Goal: Task Accomplishment & Management: Manage account settings

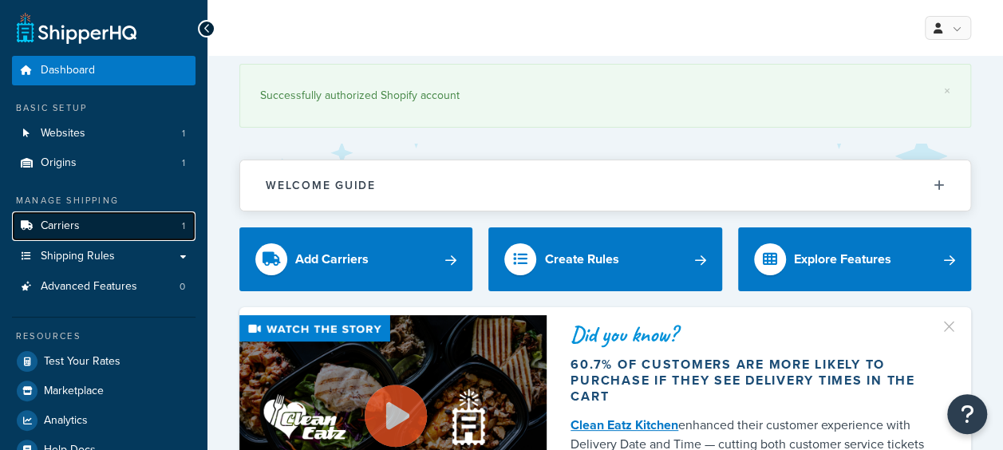
click at [72, 236] on link "Carriers 1" at bounding box center [104, 227] width 184 height 30
click at [65, 235] on link "Carriers 1" at bounding box center [104, 227] width 184 height 30
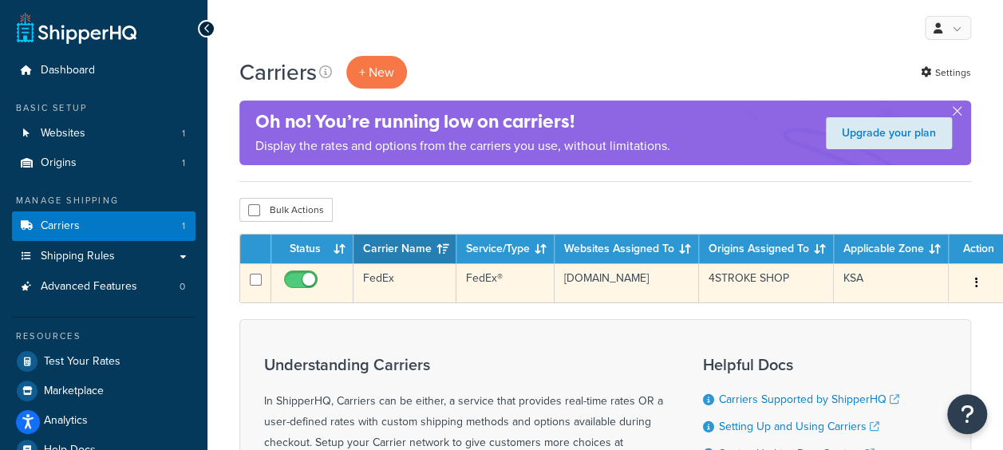
click at [493, 288] on td "FedEx®" at bounding box center [506, 282] width 98 height 39
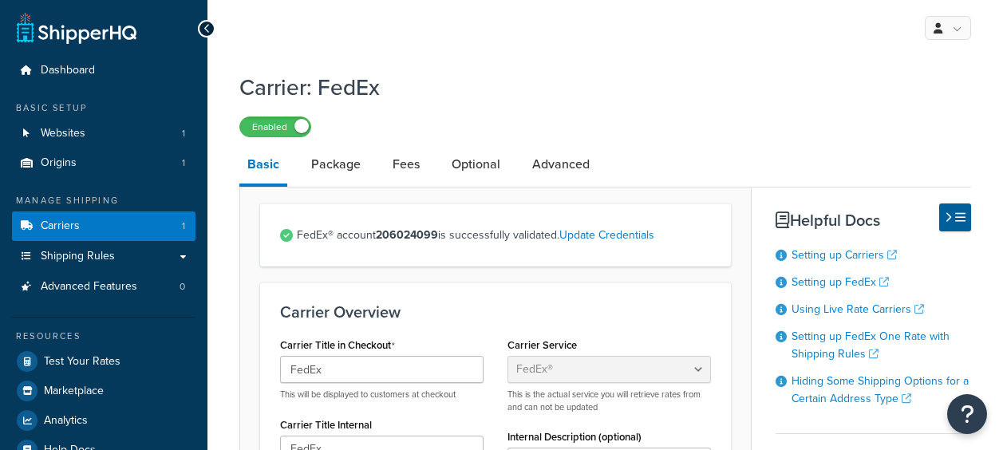
select select "fedEx"
select select "REGULAR_PICKUP"
select select "YOUR_PACKAGING"
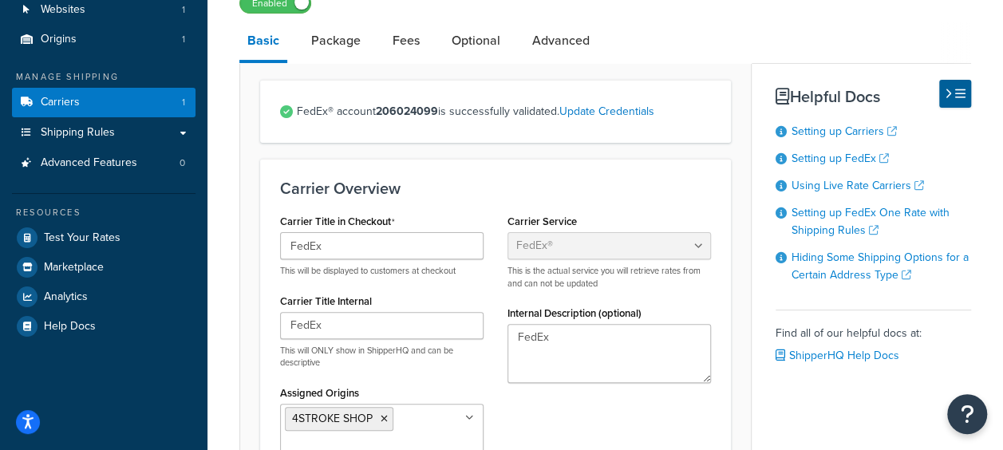
scroll to position [160, 0]
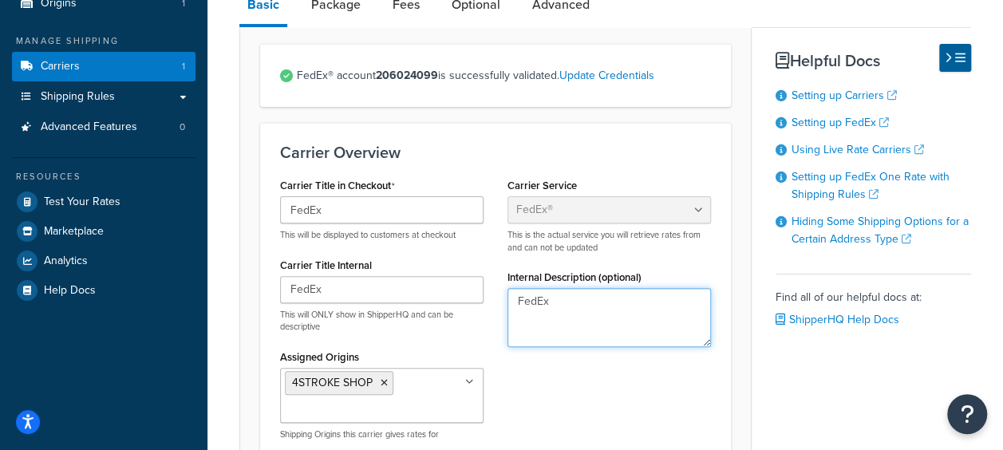
click at [543, 313] on textarea "FedEx" at bounding box center [610, 317] width 204 height 59
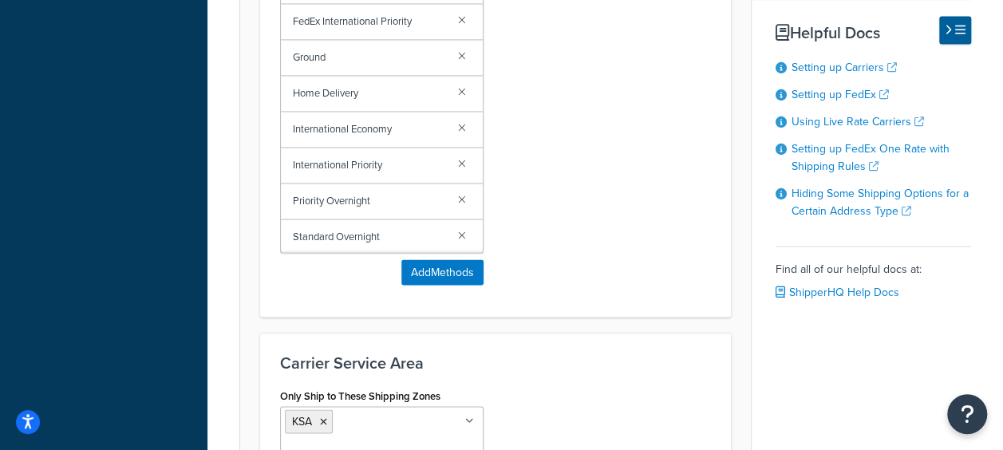
scroll to position [1197, 0]
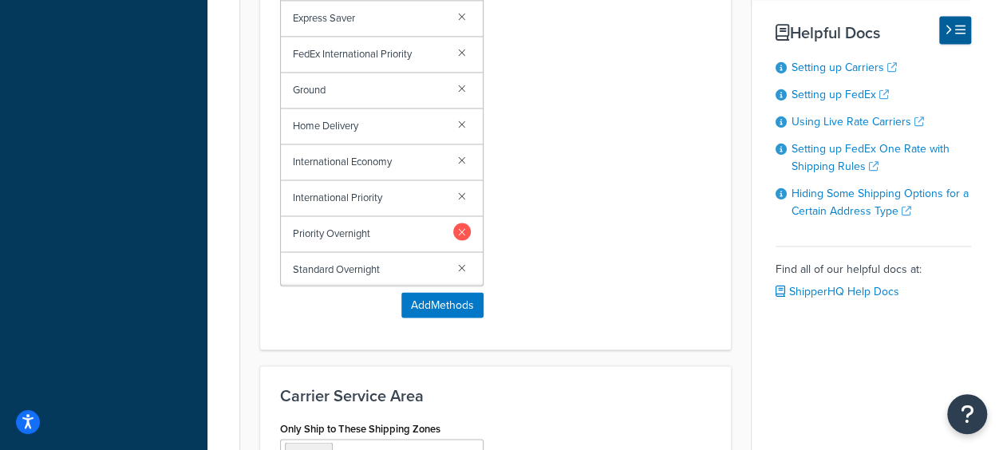
click at [453, 228] on link at bounding box center [462, 232] width 18 height 18
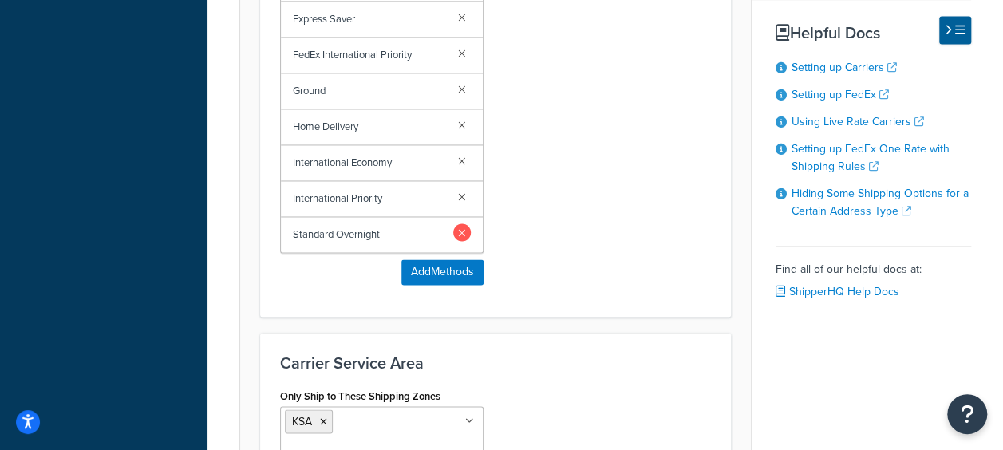
click at [460, 230] on link at bounding box center [462, 233] width 18 height 18
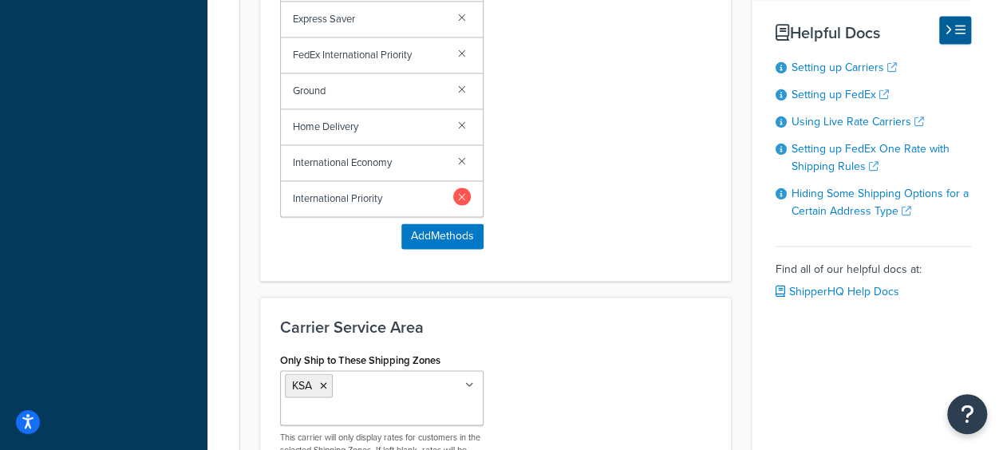
click at [461, 190] on link at bounding box center [462, 197] width 18 height 18
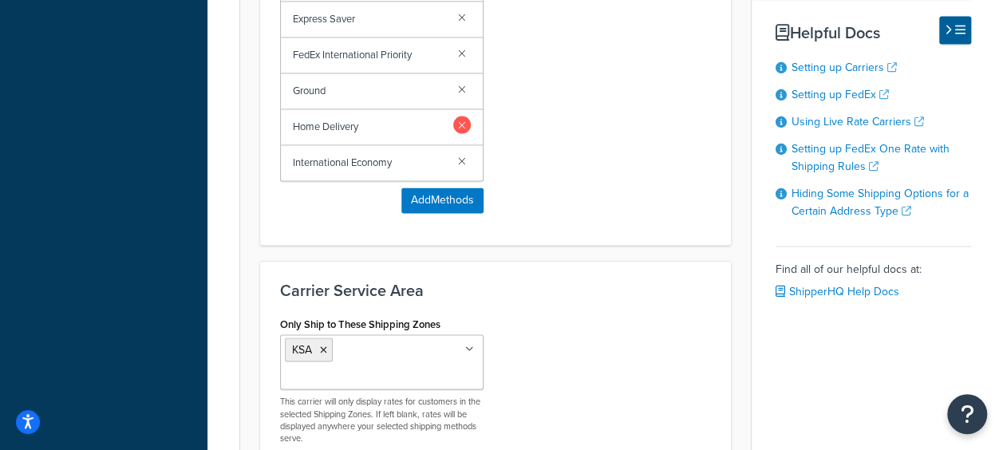
click at [466, 120] on link at bounding box center [462, 125] width 18 height 18
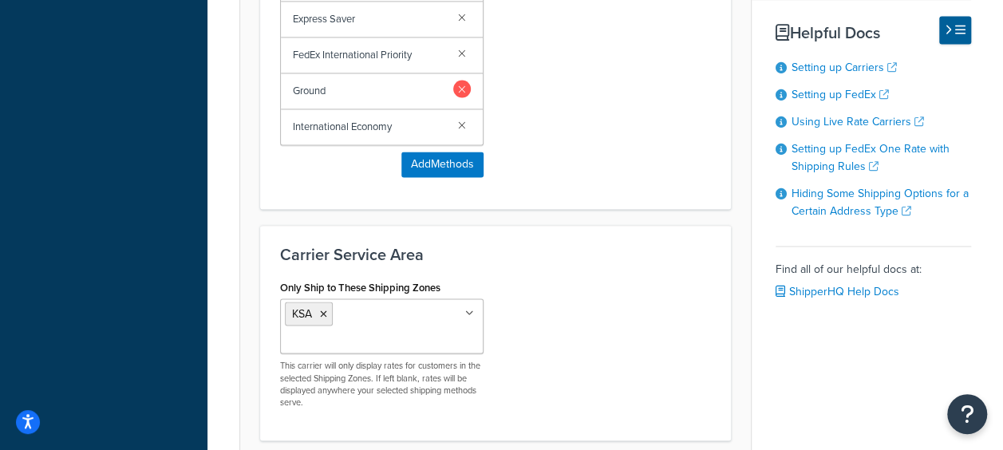
click at [457, 83] on link at bounding box center [462, 89] width 18 height 18
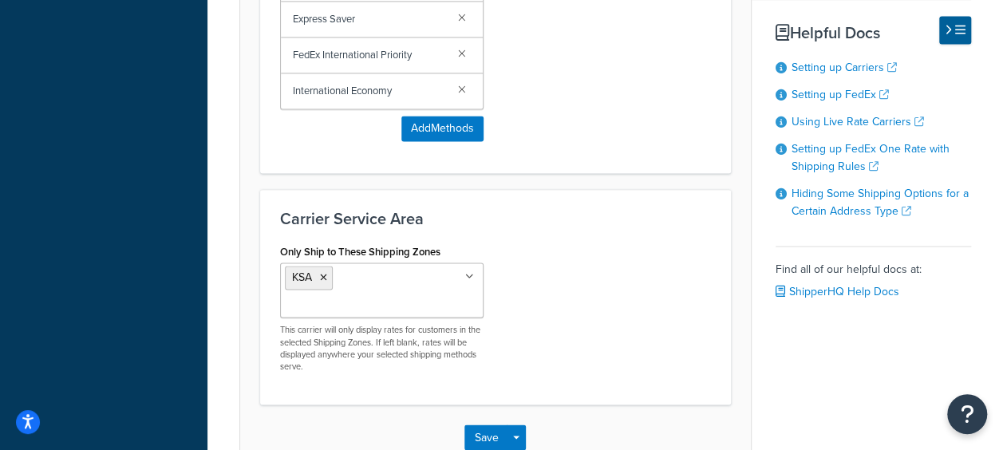
scroll to position [1118, 0]
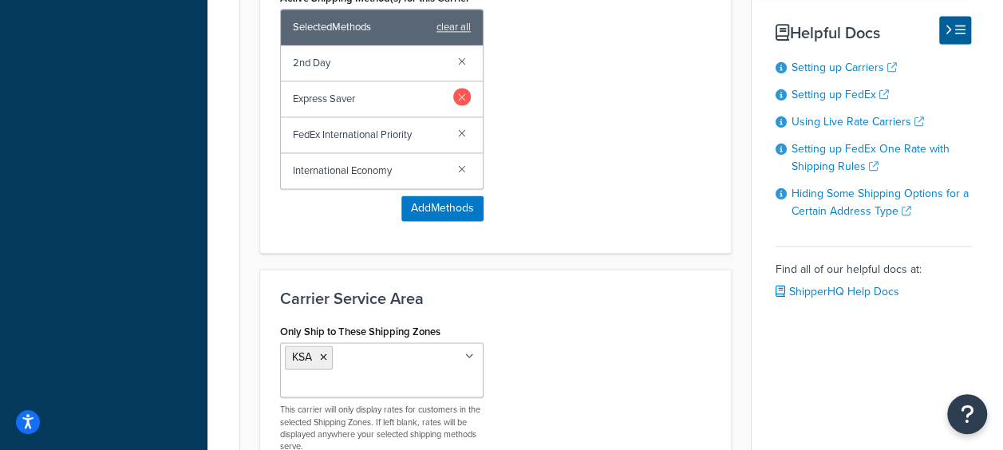
click at [463, 97] on link at bounding box center [462, 97] width 18 height 18
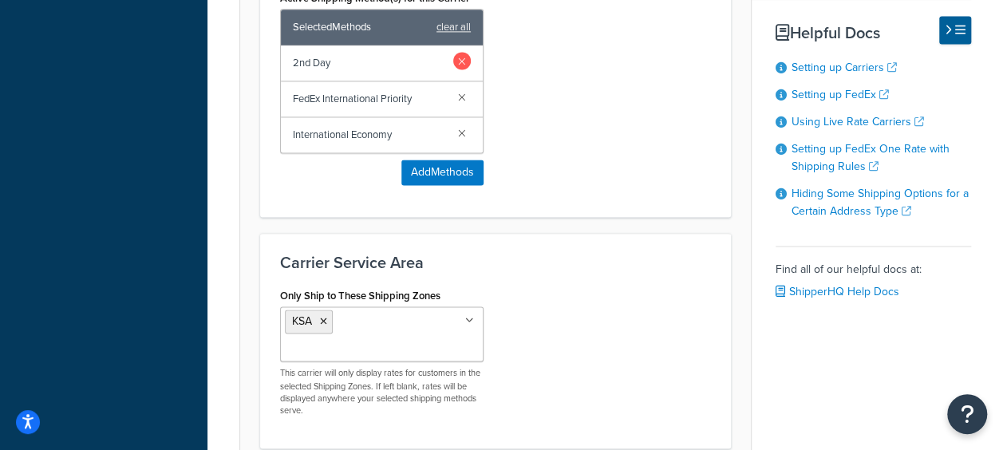
click at [460, 64] on link at bounding box center [462, 61] width 18 height 18
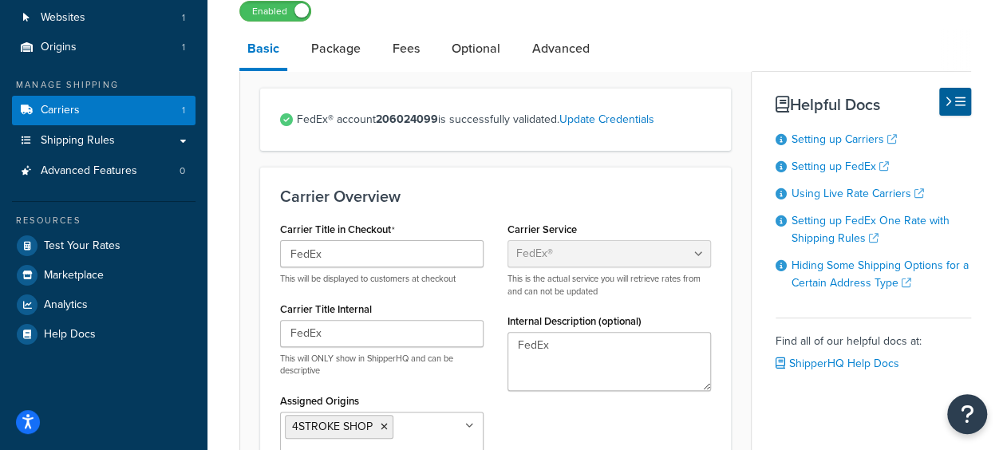
scroll to position [80, 0]
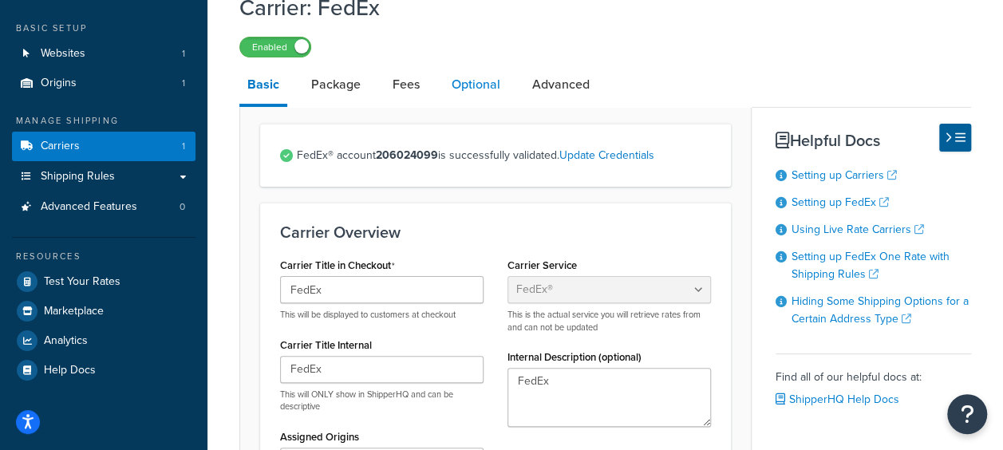
click at [465, 91] on link "Optional" at bounding box center [476, 84] width 65 height 38
select select "business"
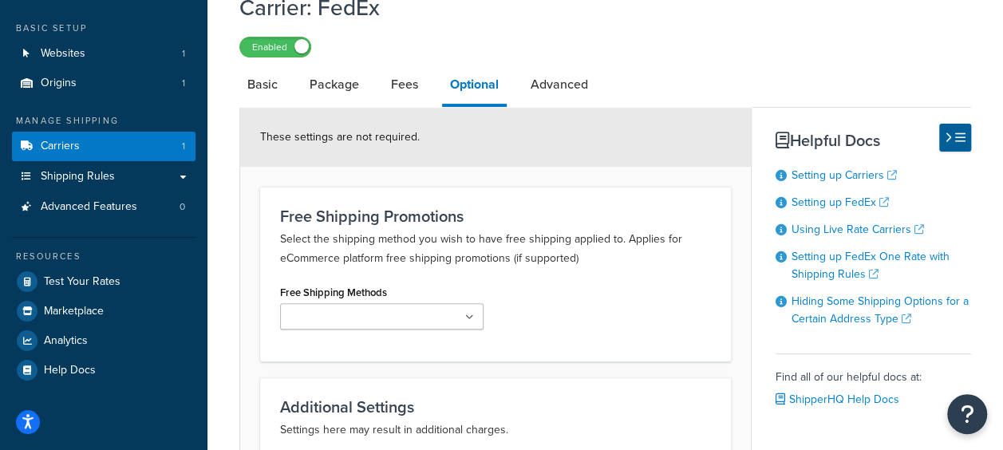
click at [441, 317] on ul at bounding box center [382, 316] width 204 height 26
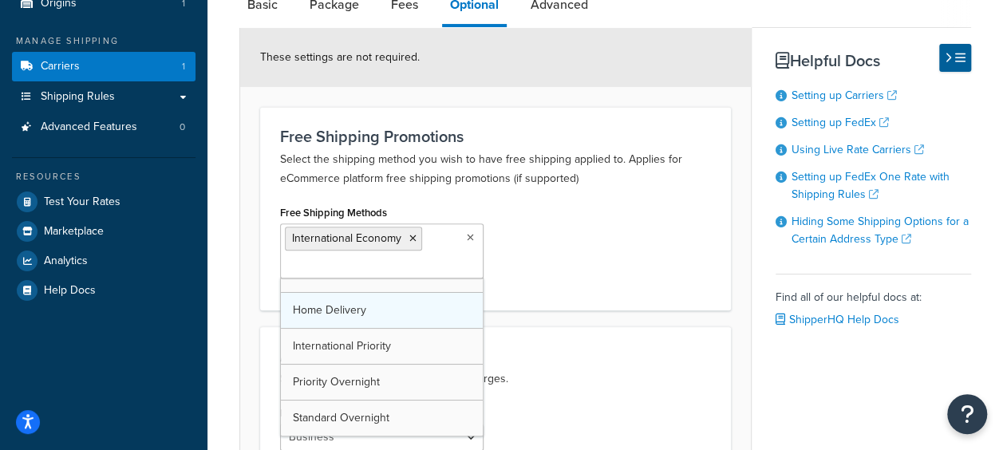
scroll to position [90, 0]
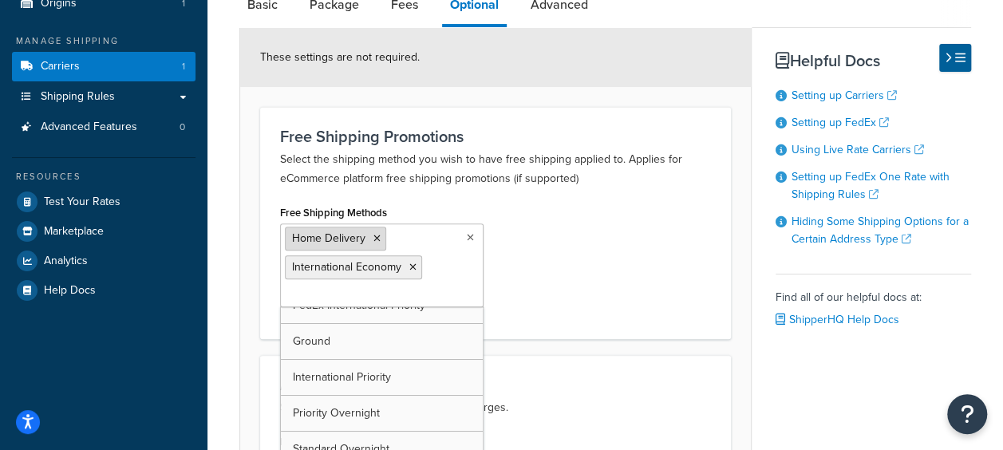
click at [375, 235] on icon at bounding box center [377, 239] width 7 height 10
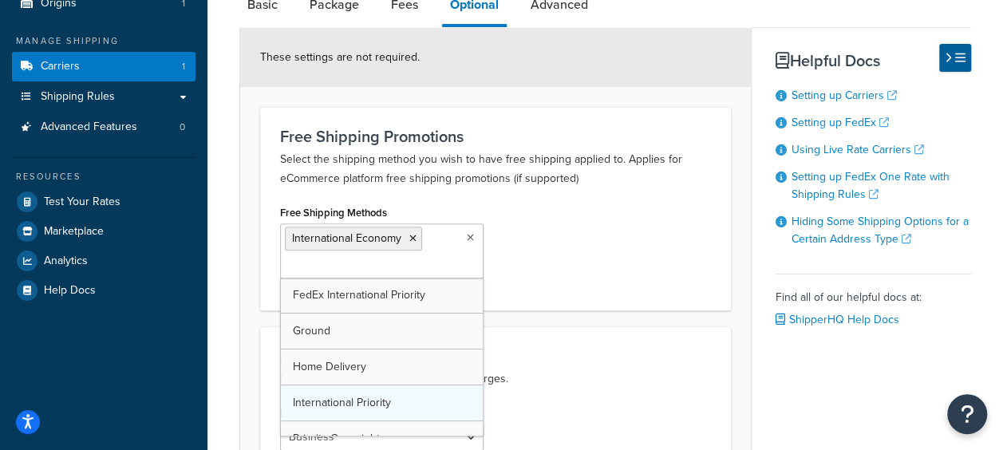
scroll to position [46, 0]
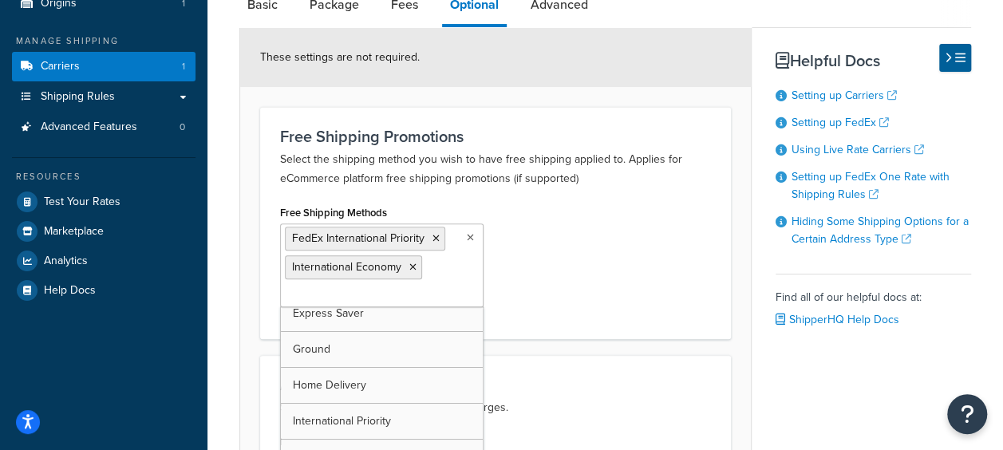
click at [560, 256] on div "Free Shipping Methods FedEx International Priority International Economy 2nd Da…" at bounding box center [495, 260] width 455 height 118
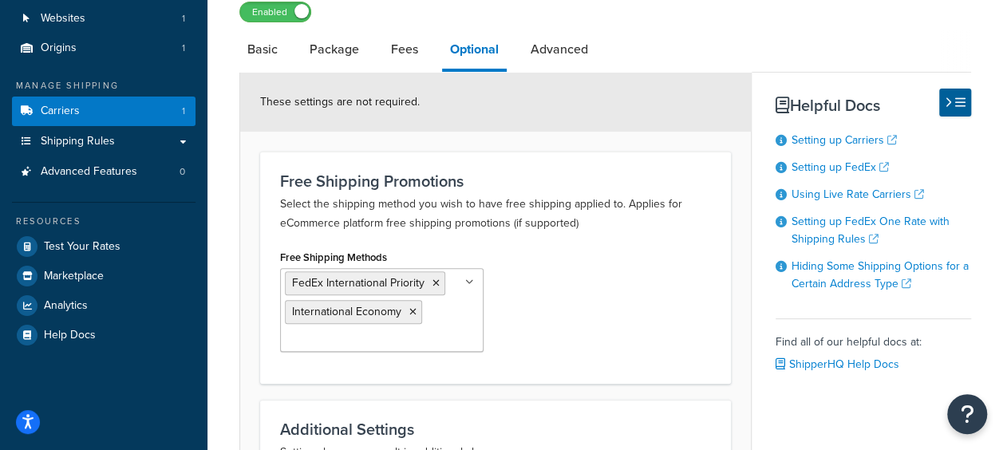
scroll to position [80, 0]
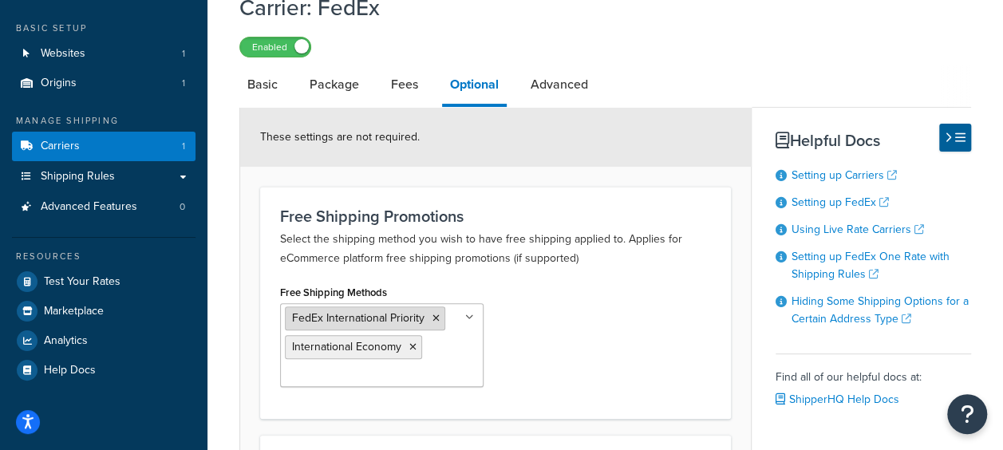
click at [437, 318] on icon at bounding box center [436, 319] width 7 height 10
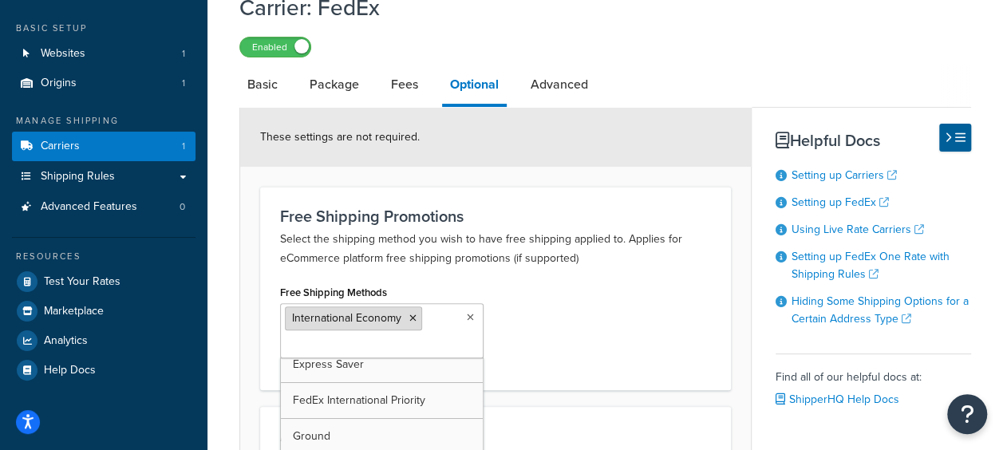
click at [412, 316] on icon at bounding box center [413, 319] width 7 height 10
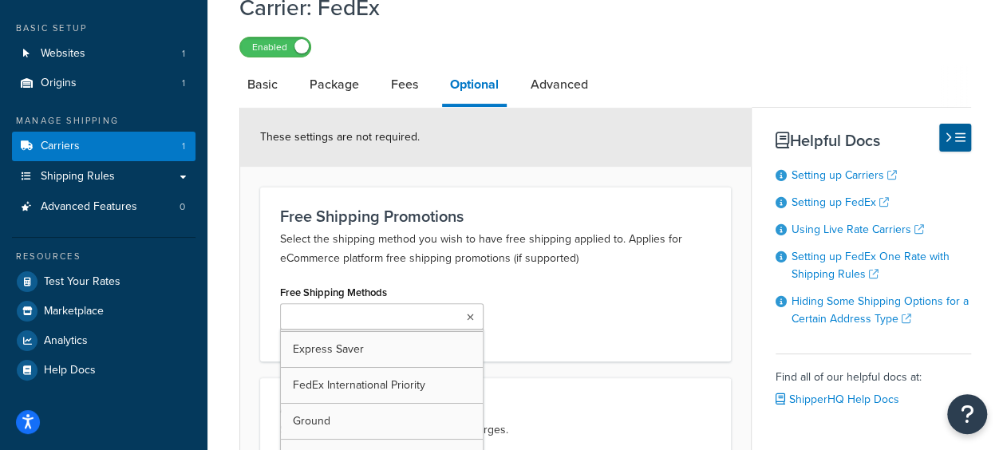
scroll to position [59, 0]
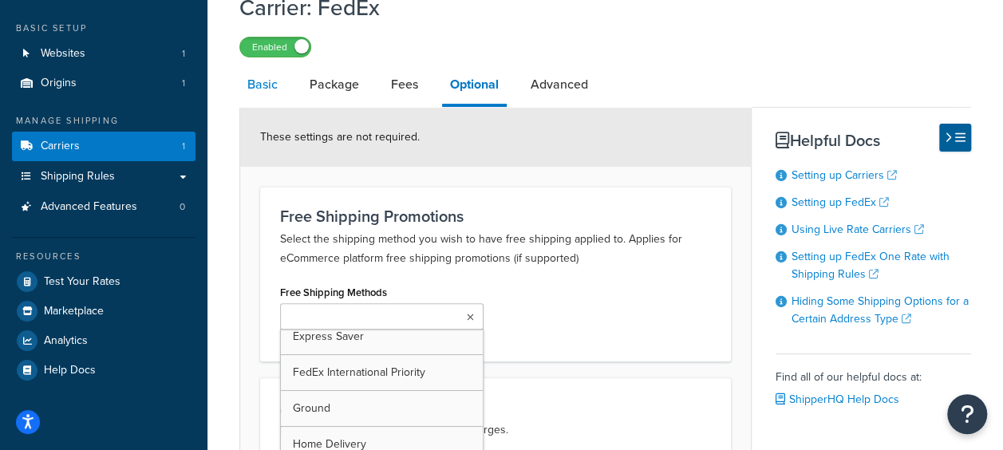
click at [252, 85] on link "Basic" at bounding box center [262, 84] width 46 height 38
select select "fedEx"
select select "REGULAR_PICKUP"
select select "YOUR_PACKAGING"
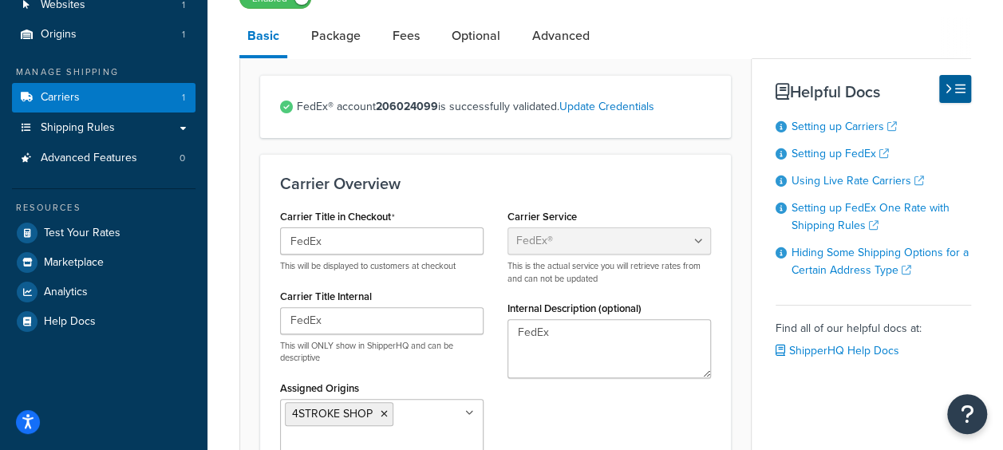
scroll to position [104, 0]
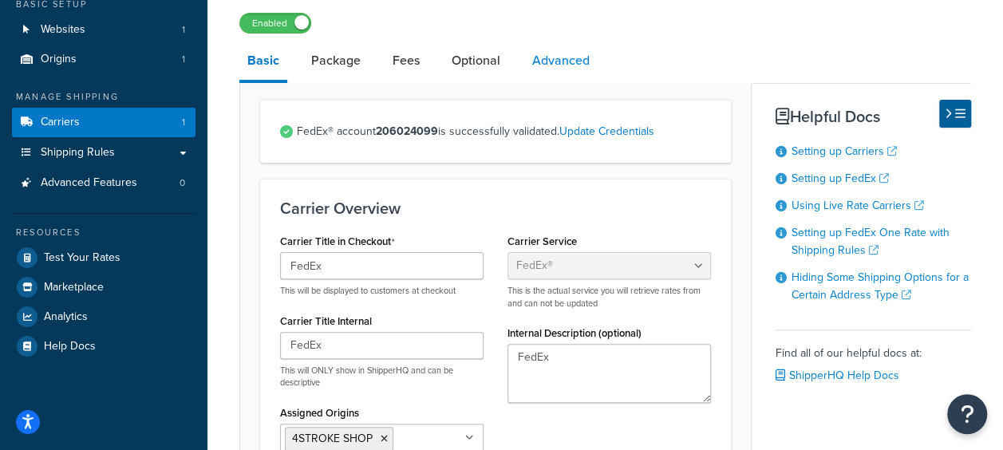
click at [545, 57] on link "Advanced" at bounding box center [560, 61] width 73 height 38
select select "false"
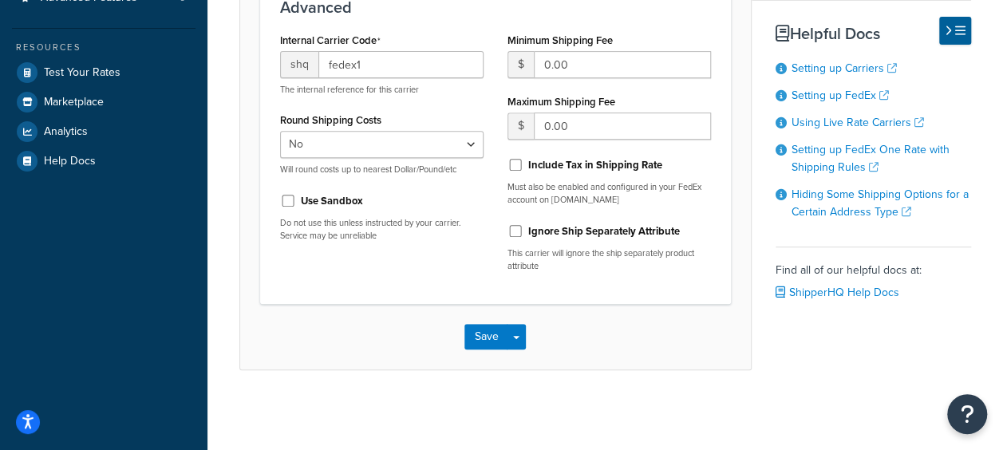
scroll to position [209, 0]
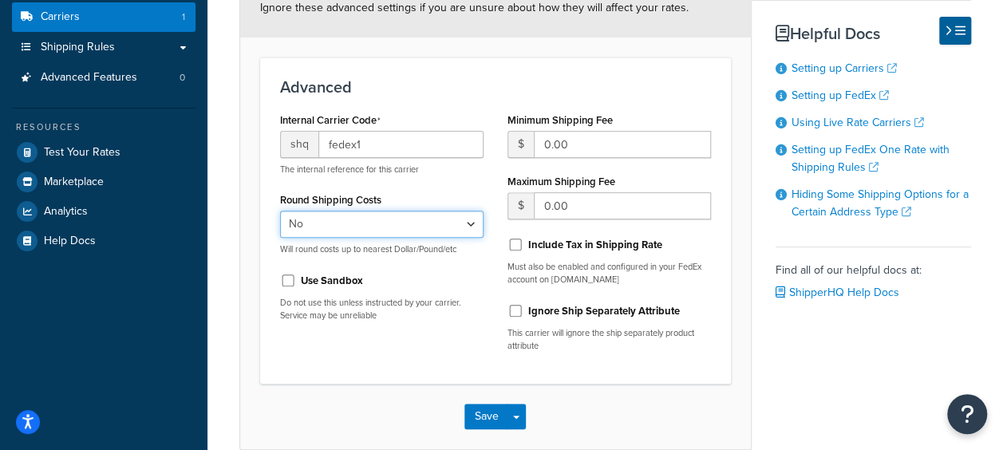
click at [473, 221] on select "Yes No" at bounding box center [382, 224] width 204 height 27
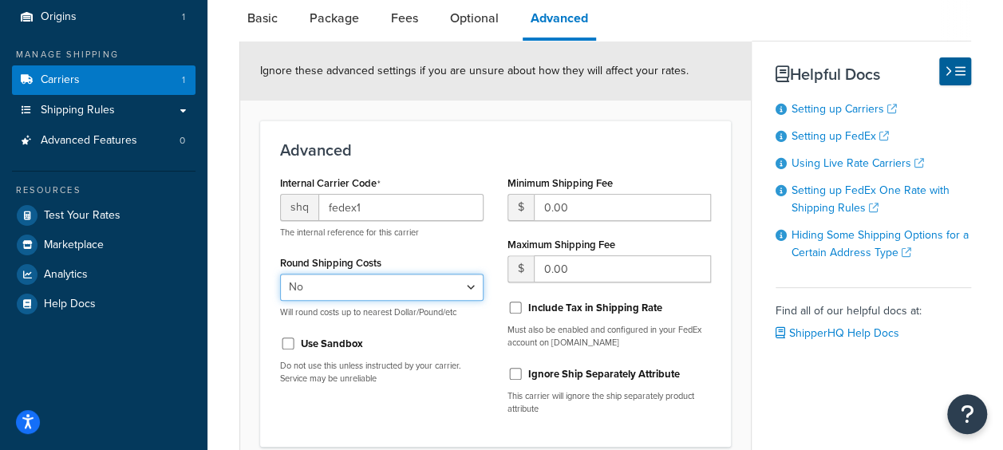
scroll to position [129, 0]
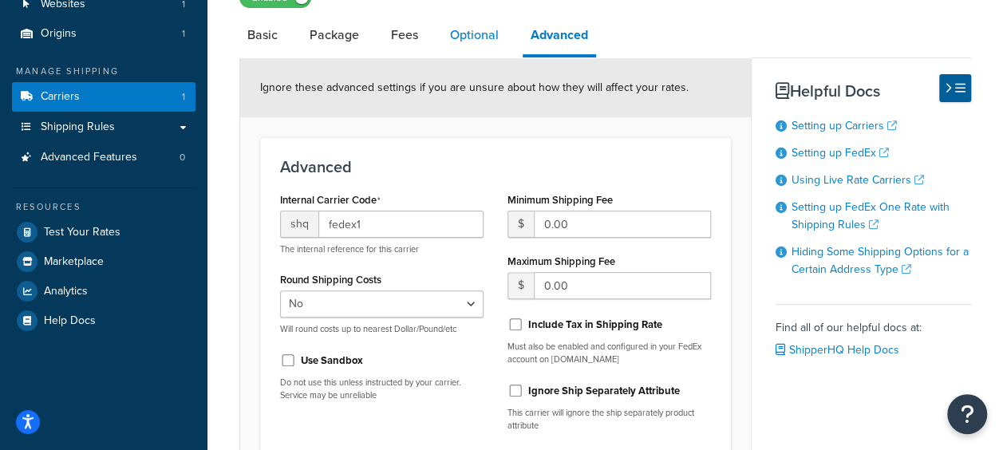
click at [473, 30] on link "Optional" at bounding box center [474, 35] width 65 height 38
select select "business"
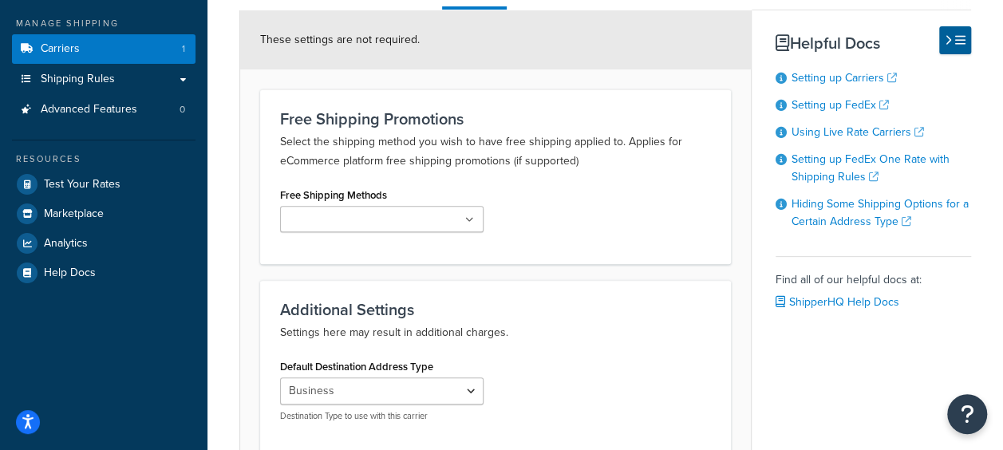
scroll to position [209, 0]
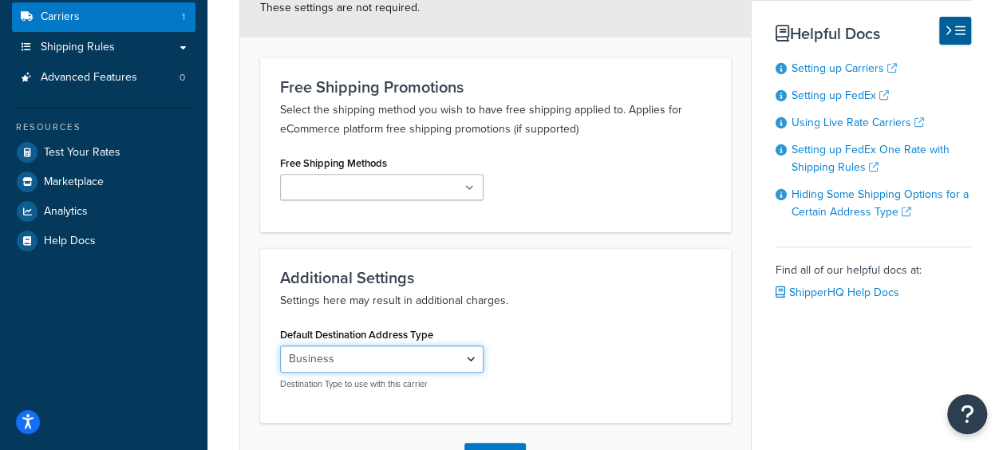
click at [452, 354] on select "Residential Business" at bounding box center [382, 359] width 204 height 27
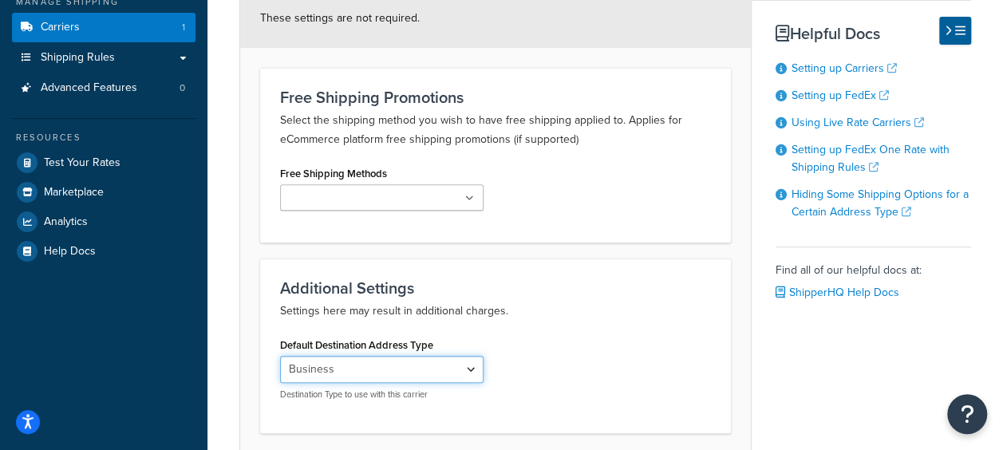
scroll to position [8, 0]
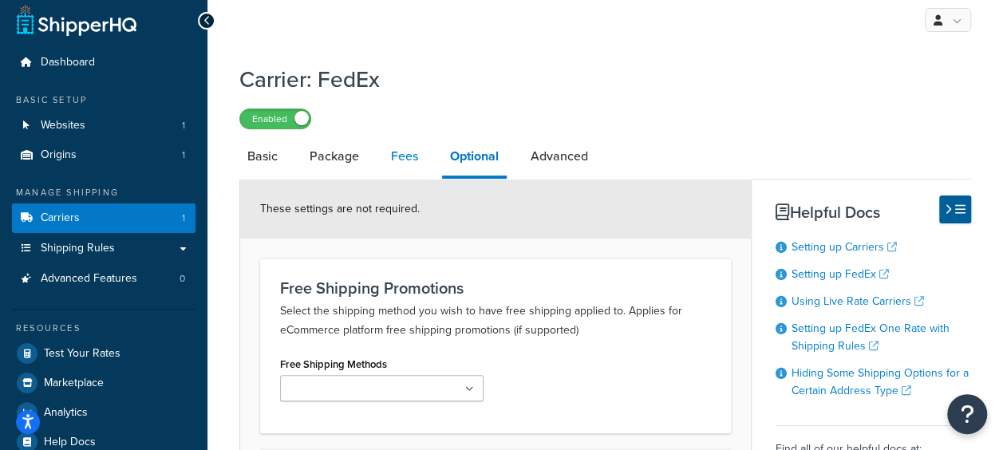
click at [404, 164] on link "Fees" at bounding box center [404, 156] width 43 height 38
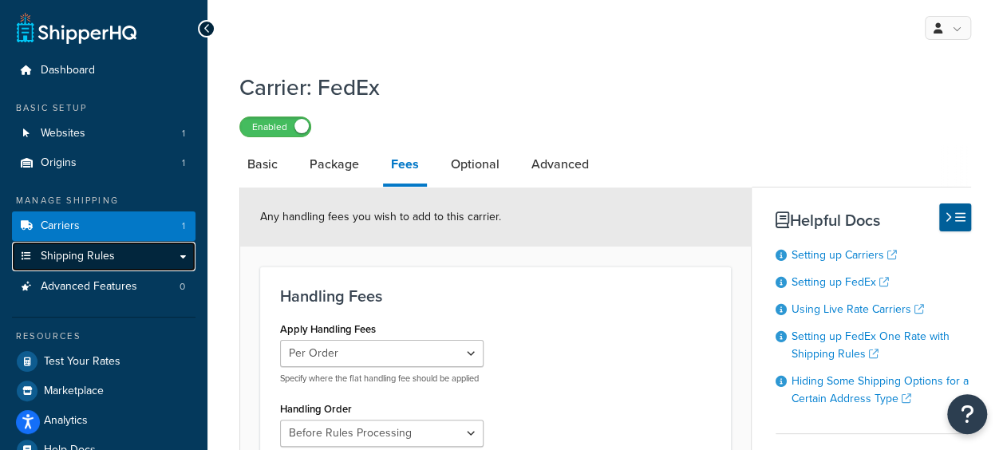
click at [131, 255] on link "Shipping Rules" at bounding box center [104, 257] width 184 height 30
click at [85, 251] on span "Shipping Rules" at bounding box center [78, 257] width 74 height 14
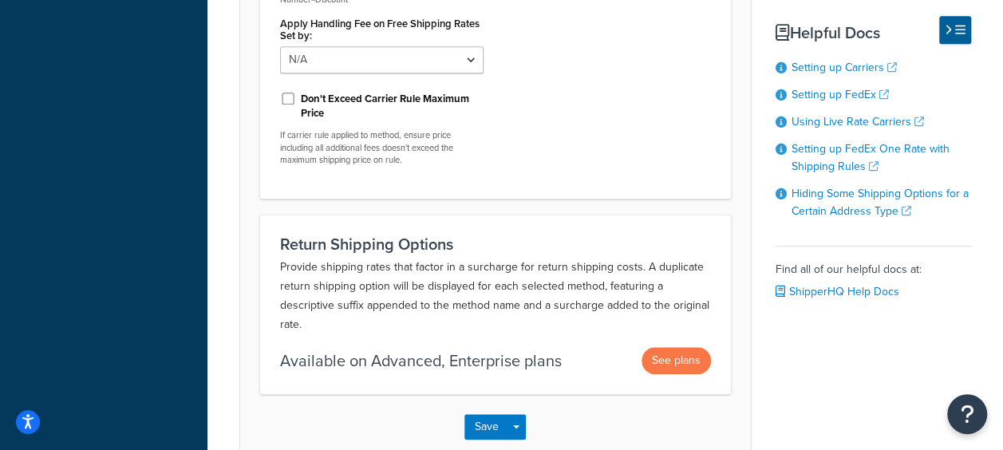
scroll to position [725, 0]
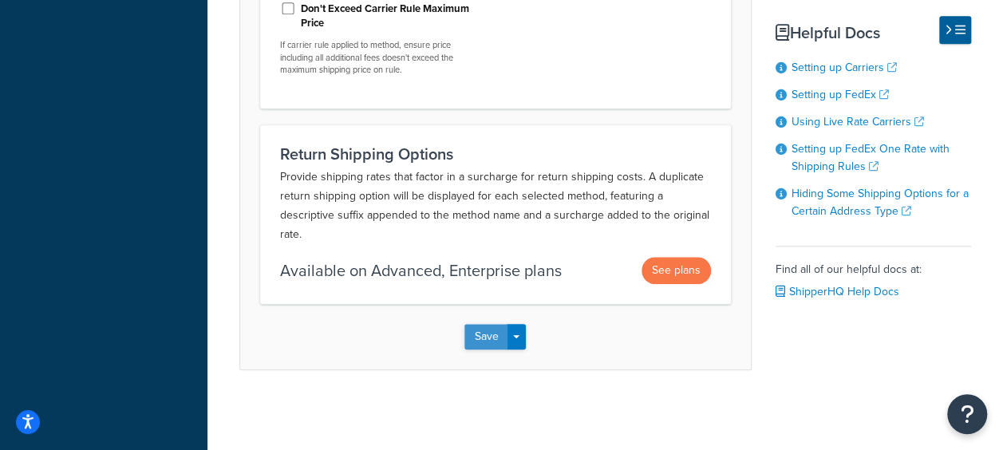
click at [489, 347] on button "Save" at bounding box center [486, 337] width 43 height 26
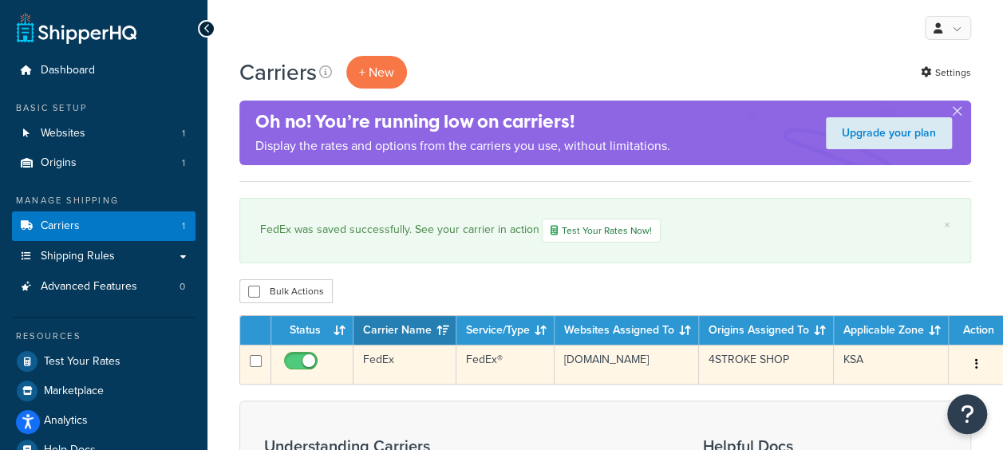
click at [501, 346] on td "FedEx®" at bounding box center [506, 364] width 98 height 39
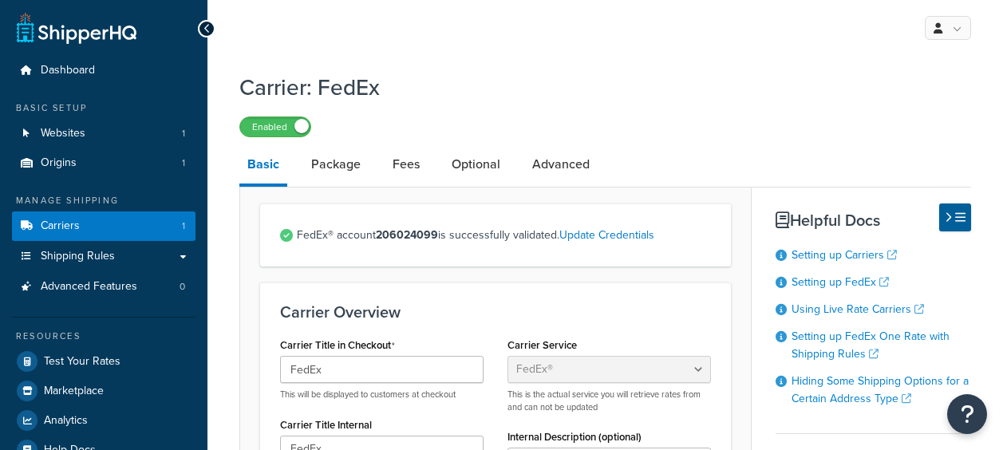
select select "fedEx"
select select "REGULAR_PICKUP"
select select "YOUR_PACKAGING"
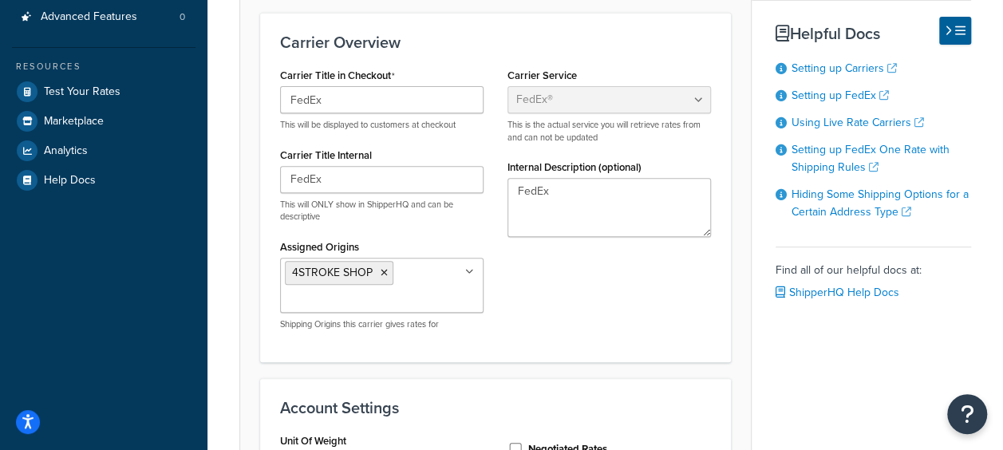
scroll to position [80, 0]
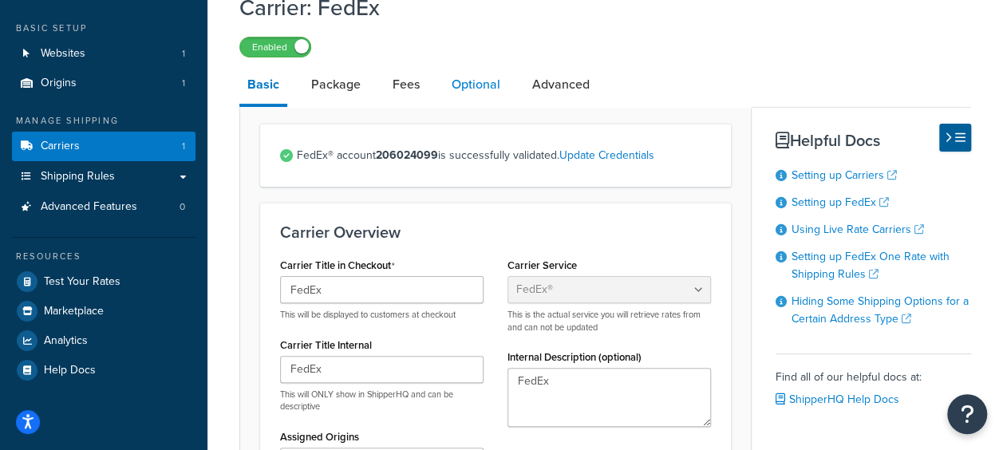
click at [479, 93] on link "Optional" at bounding box center [476, 84] width 65 height 38
select select "business"
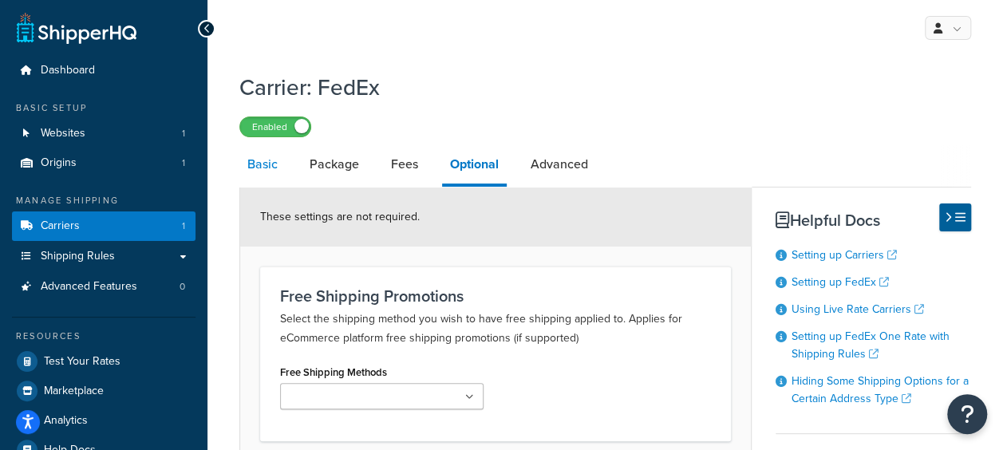
click at [259, 167] on link "Basic" at bounding box center [262, 164] width 46 height 38
select select "fedEx"
select select "REGULAR_PICKUP"
select select "YOUR_PACKAGING"
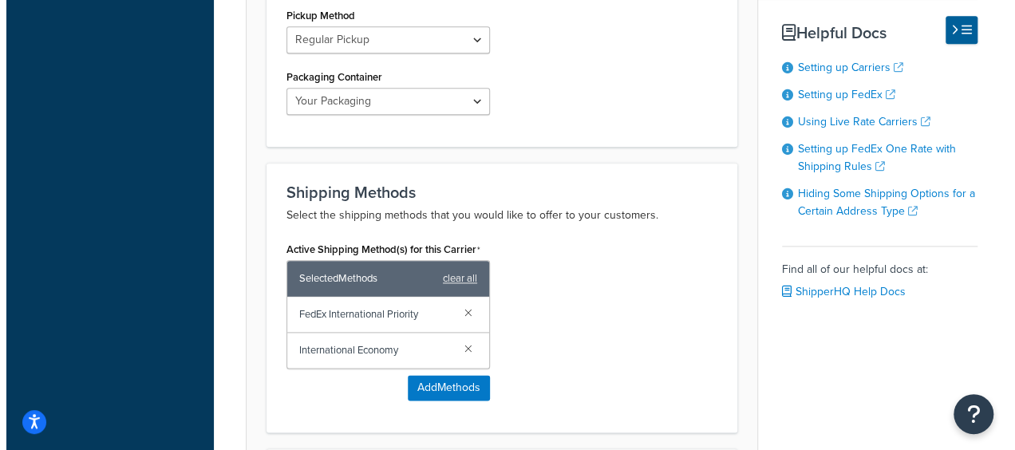
scroll to position [878, 0]
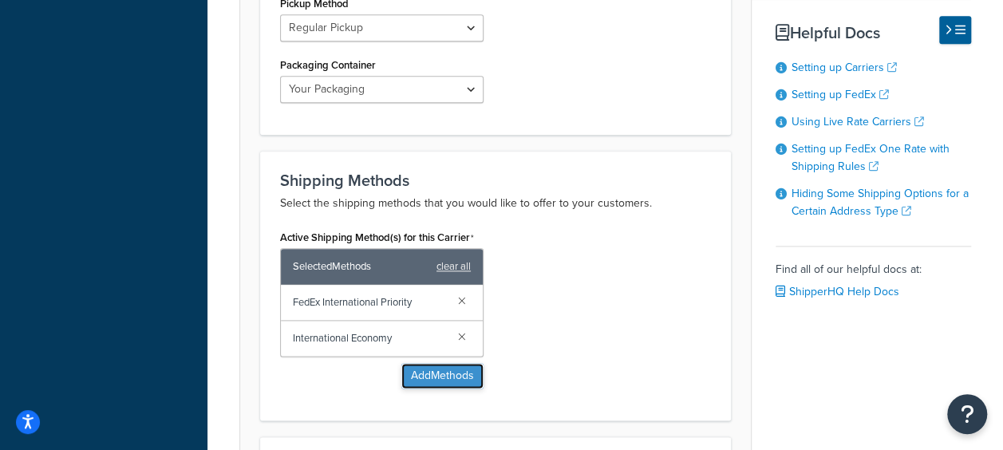
click at [445, 376] on button "Add Methods" at bounding box center [443, 376] width 82 height 26
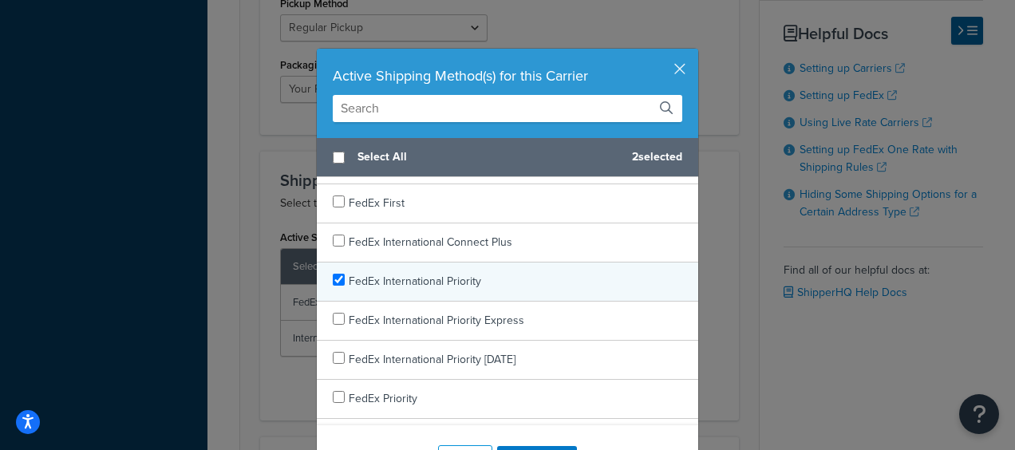
scroll to position [399, 0]
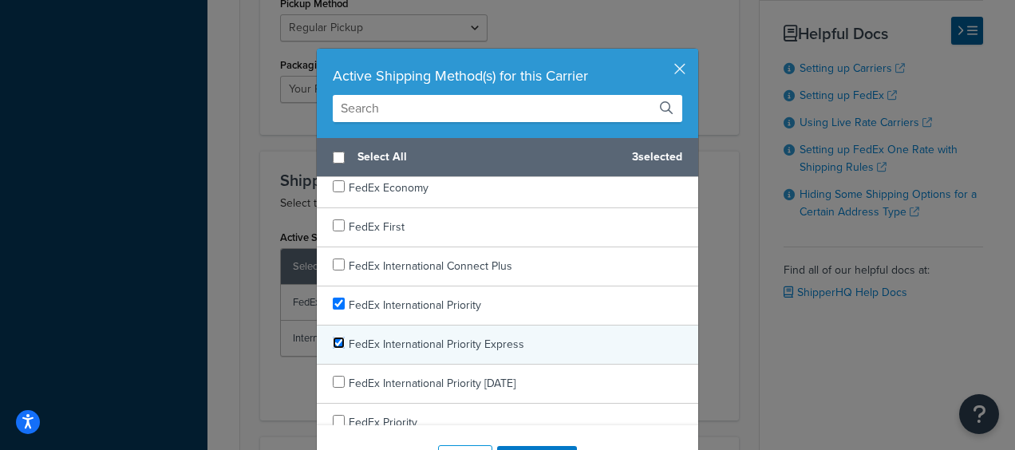
click at [333, 342] on input "checkbox" at bounding box center [339, 343] width 12 height 12
checkbox input "true"
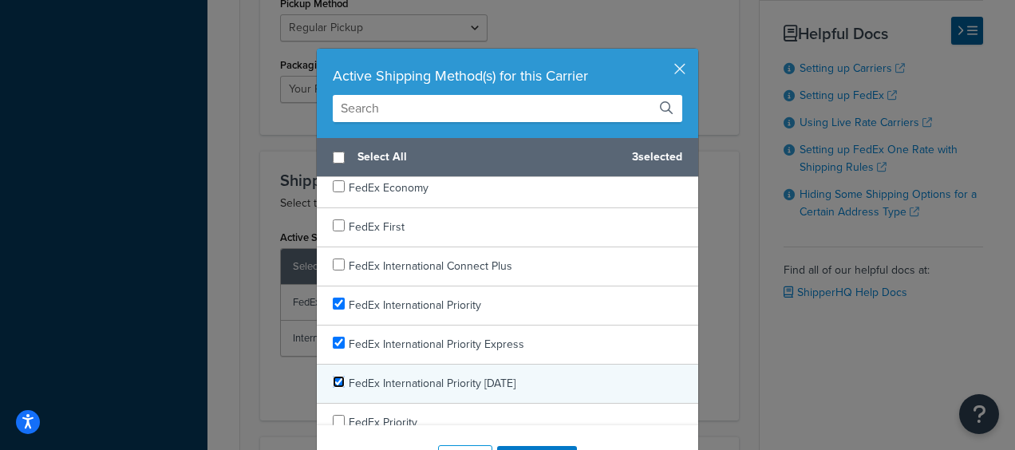
click at [337, 378] on input "checkbox" at bounding box center [339, 382] width 12 height 12
checkbox input "true"
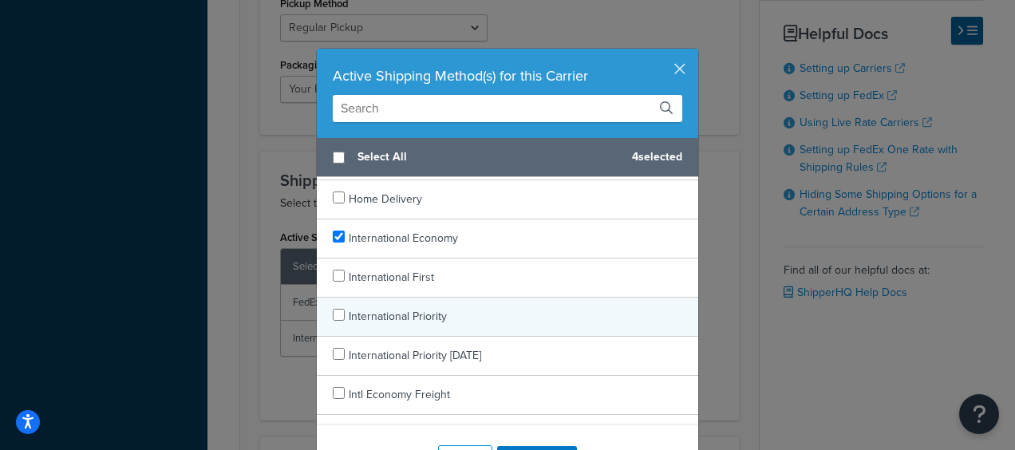
scroll to position [1038, 0]
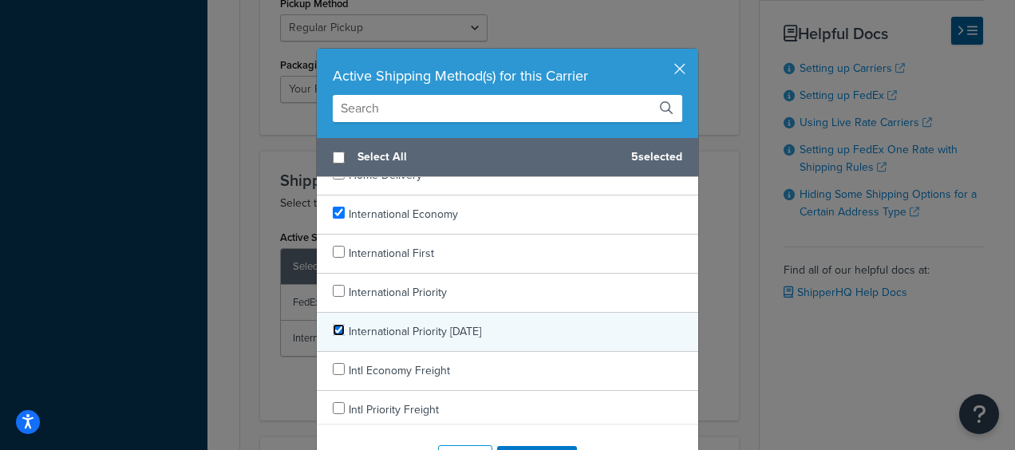
click at [333, 324] on input "checkbox" at bounding box center [339, 330] width 12 height 12
checkbox input "true"
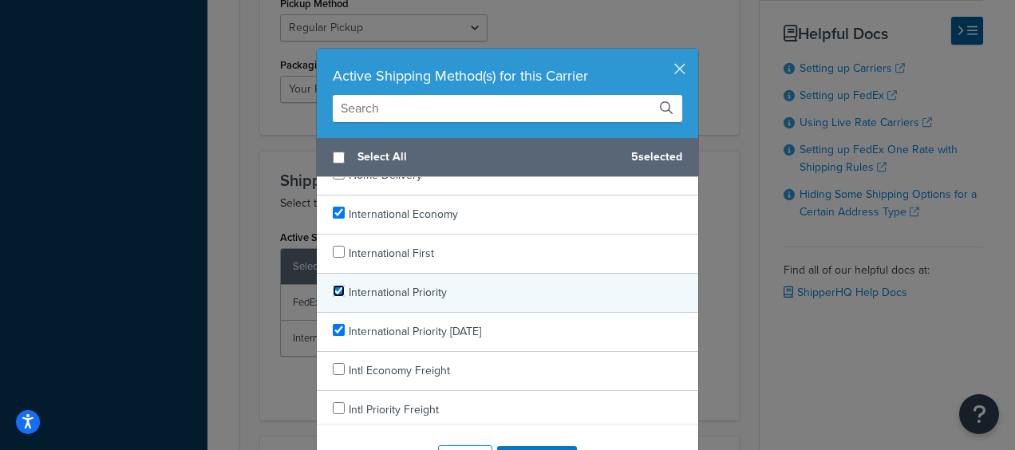
checkbox input "true"
click at [327, 289] on div "International Priority" at bounding box center [508, 293] width 382 height 39
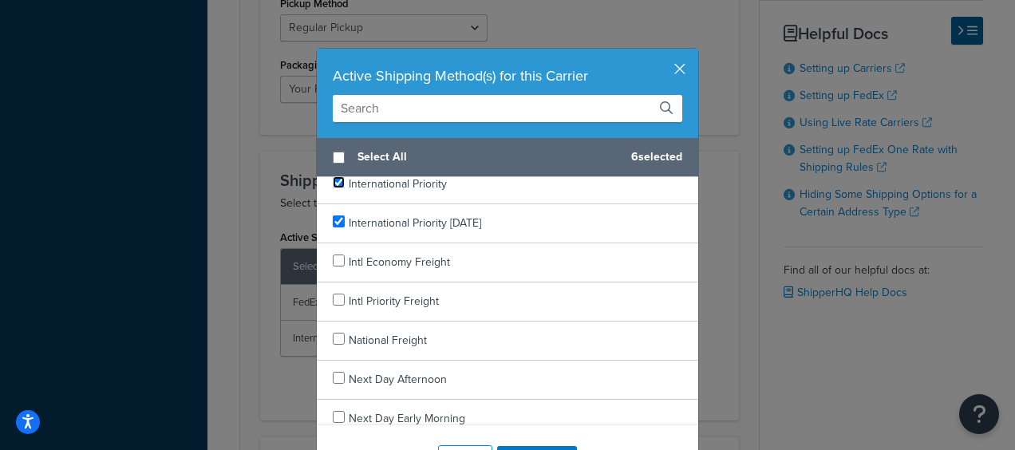
scroll to position [1143, 0]
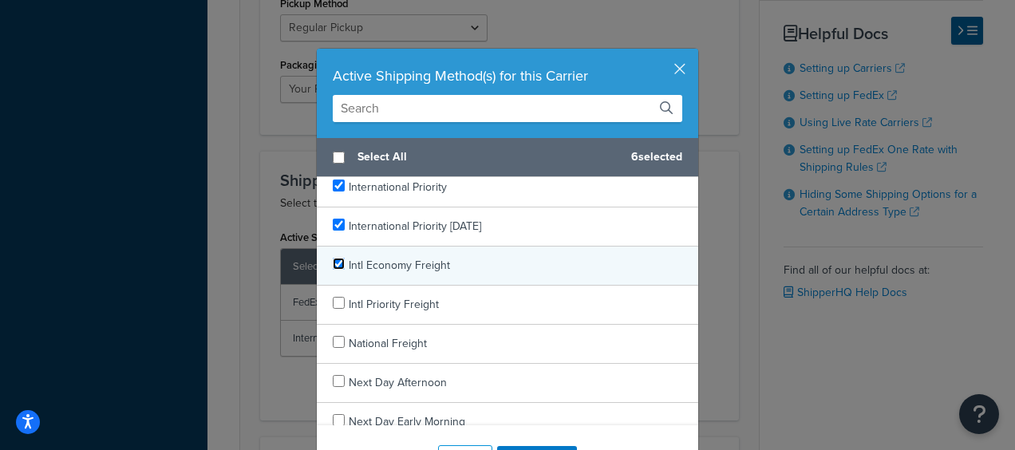
click at [333, 258] on input "checkbox" at bounding box center [339, 264] width 12 height 12
checkbox input "true"
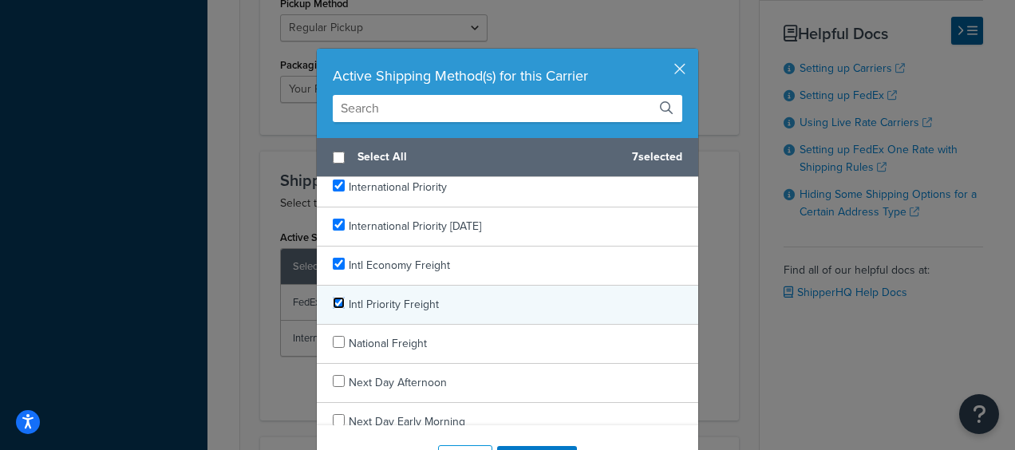
click at [333, 297] on input "checkbox" at bounding box center [339, 303] width 12 height 12
checkbox input "true"
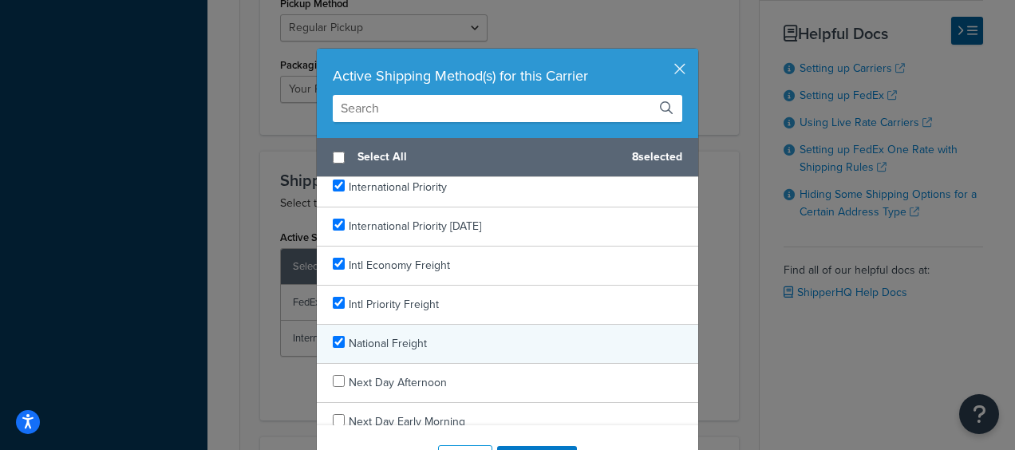
checkbox input "true"
click at [341, 330] on div "National Freight" at bounding box center [508, 344] width 382 height 39
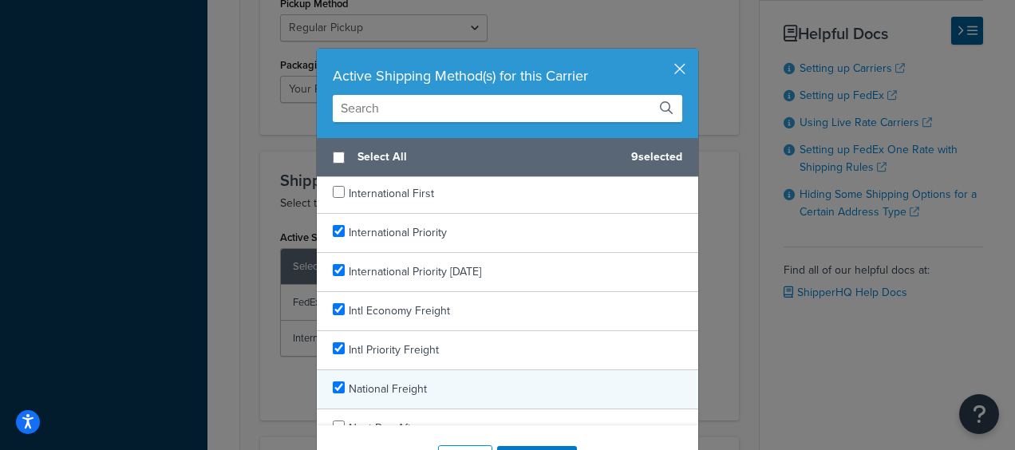
scroll to position [1063, 0]
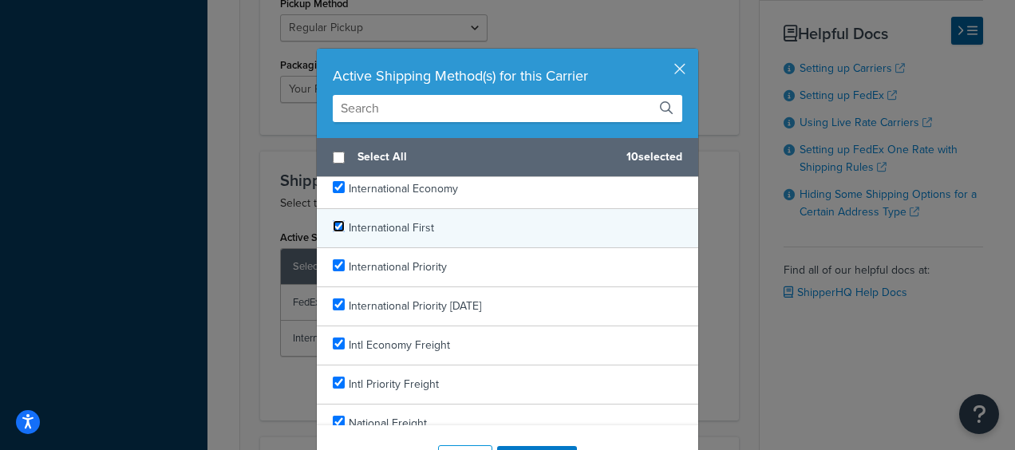
click at [333, 220] on input "checkbox" at bounding box center [339, 226] width 12 height 12
checkbox input "true"
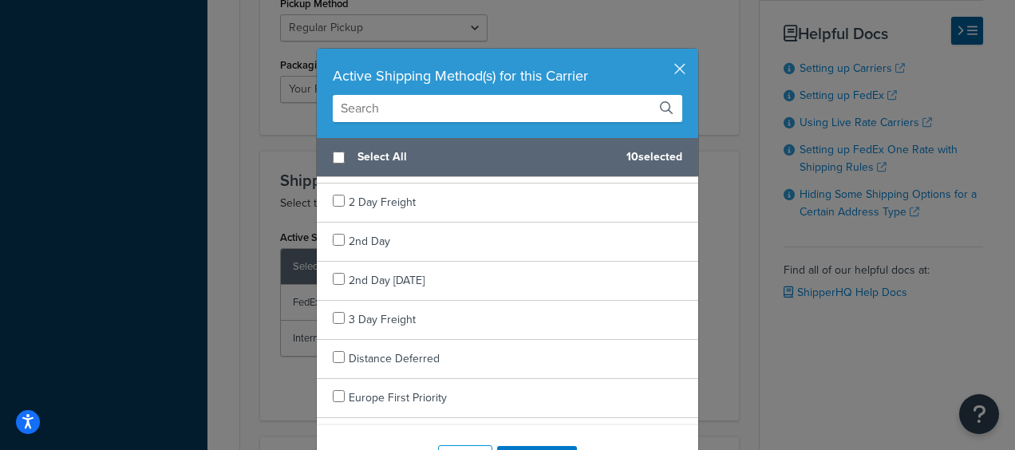
scroll to position [105, 0]
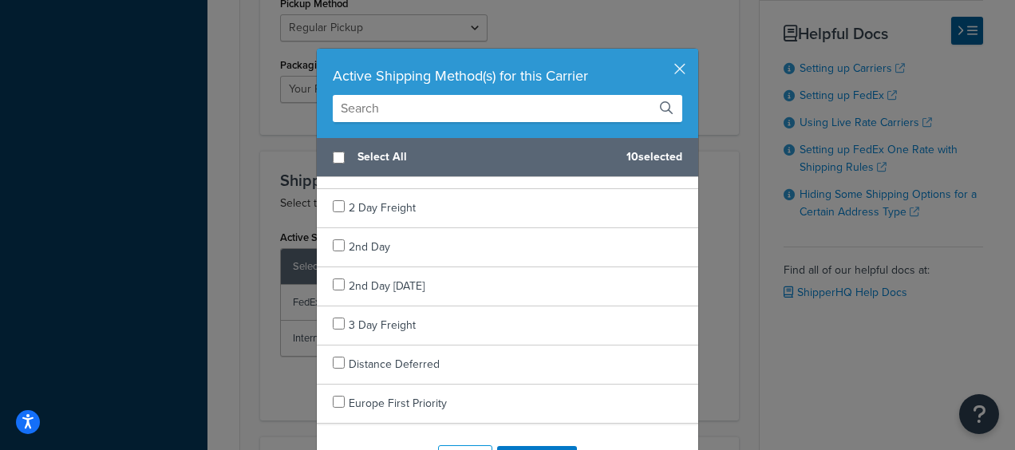
click at [338, 154] on div "Select All 10 selected" at bounding box center [508, 157] width 382 height 39
checkbox input "true"
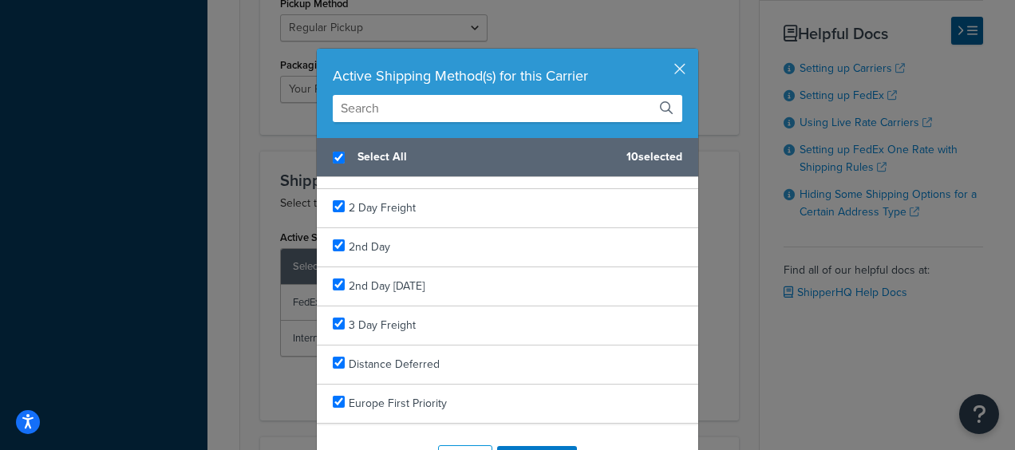
checkbox input "true"
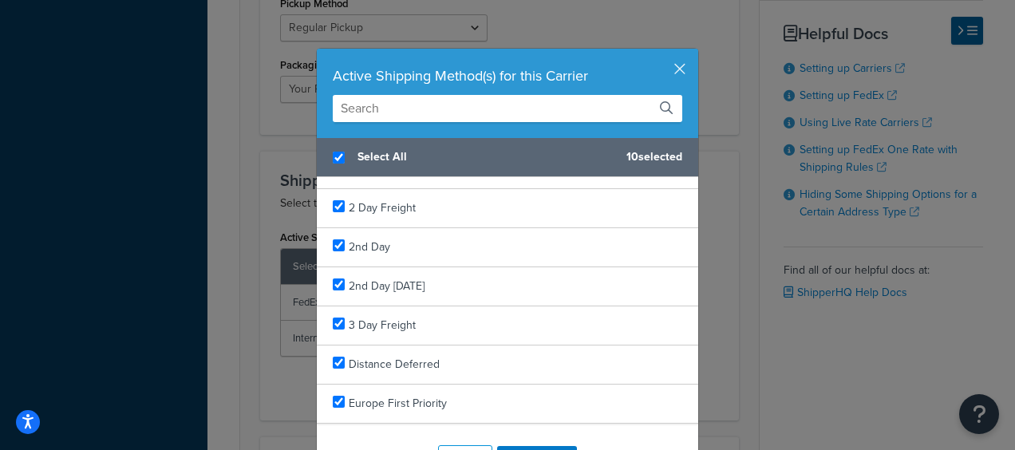
checkbox input "true"
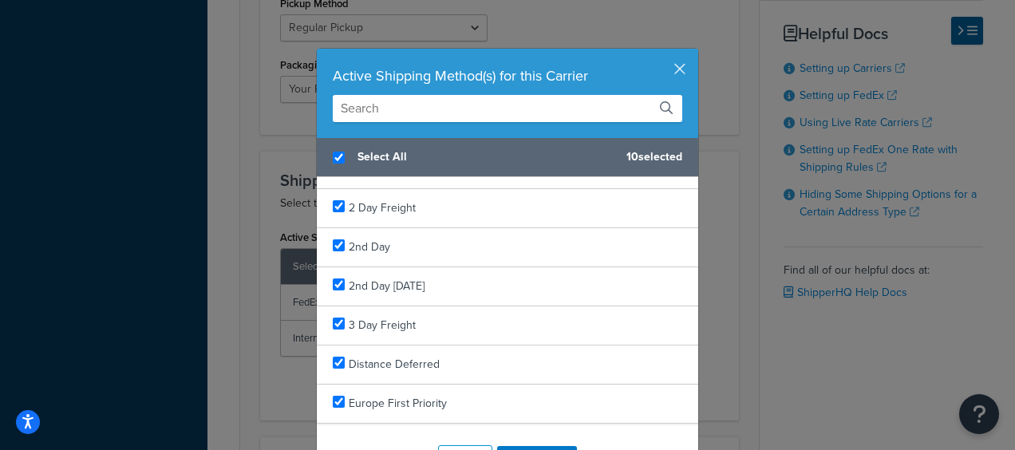
checkbox input "true"
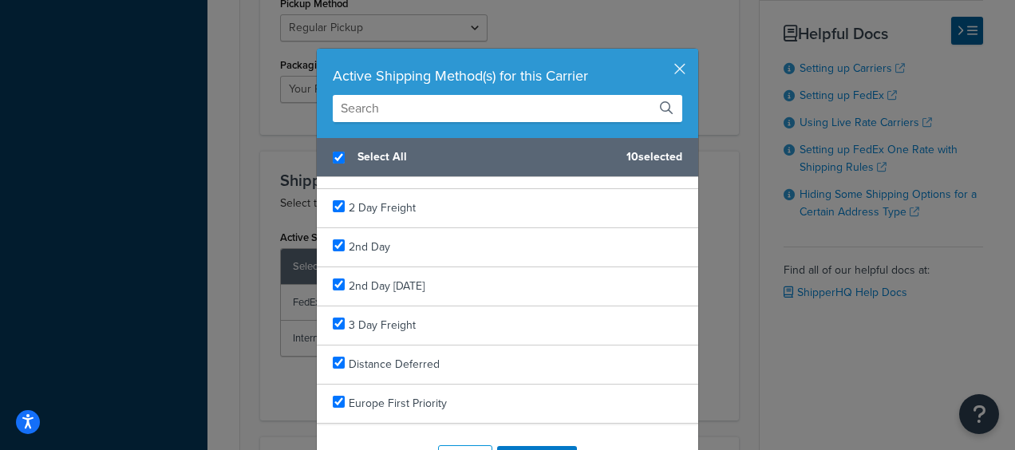
checkbox input "true"
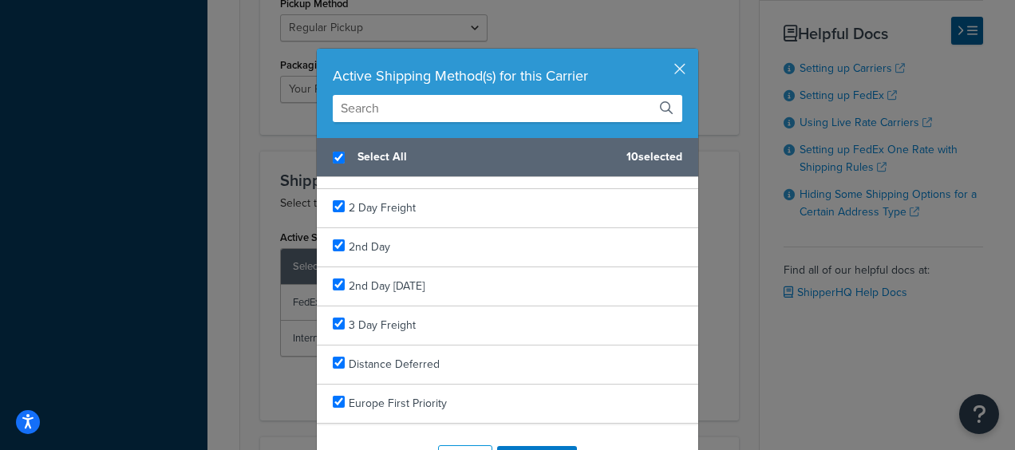
checkbox input "true"
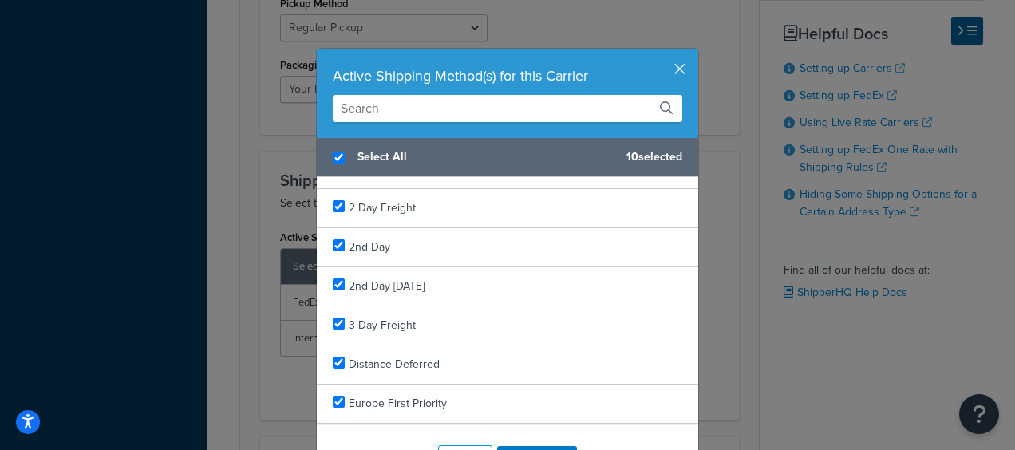
checkbox input "true"
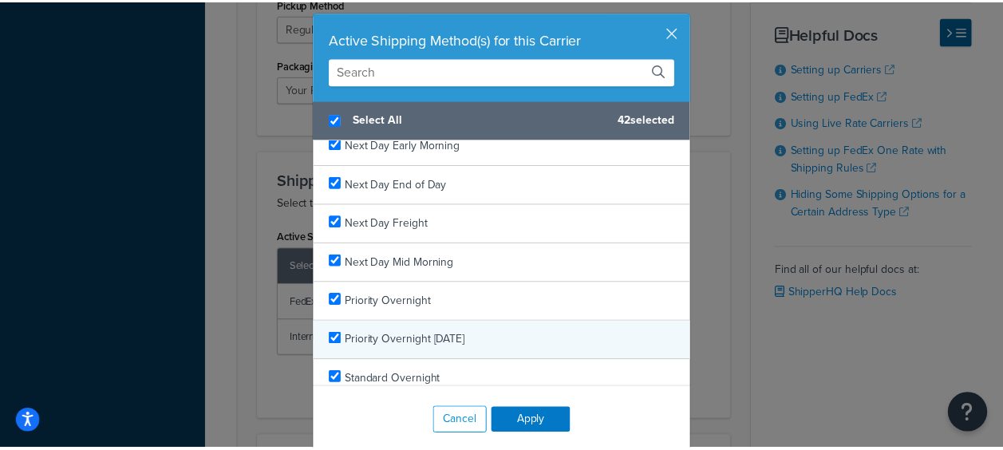
scroll to position [57, 0]
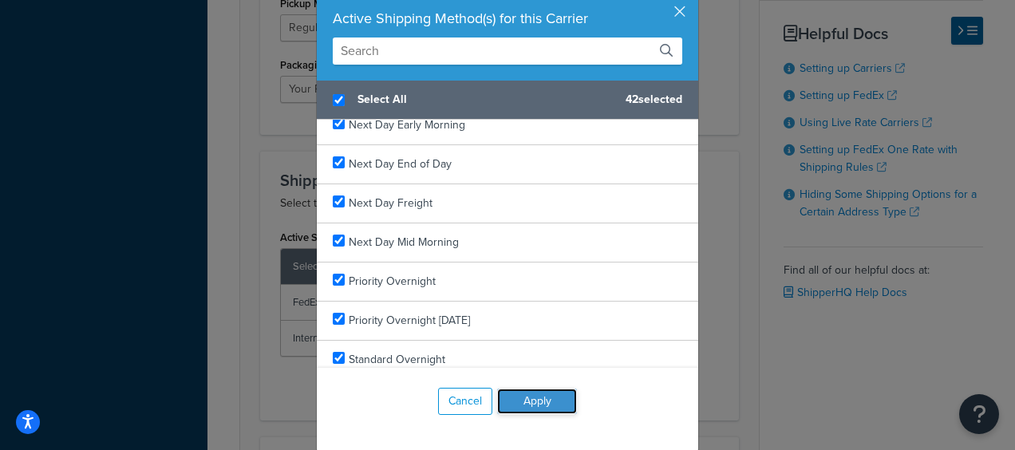
click at [540, 396] on button "Apply" at bounding box center [537, 402] width 80 height 26
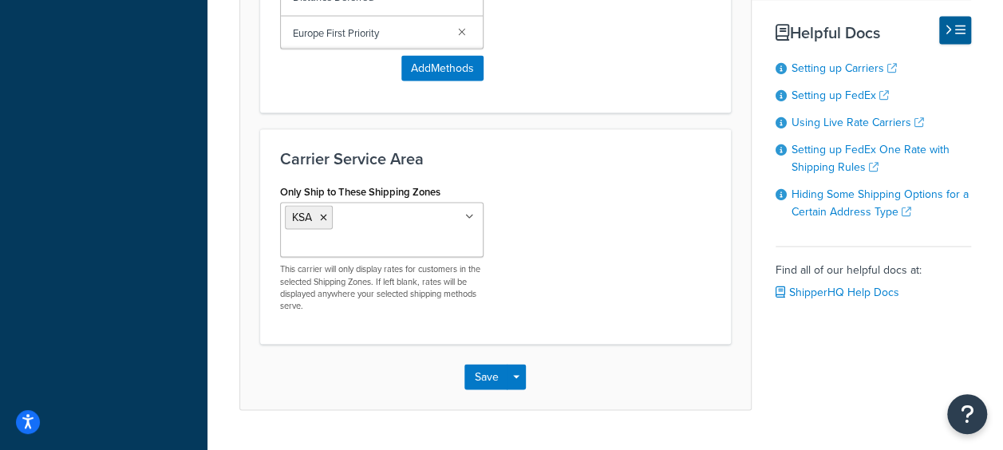
scroll to position [1470, 0]
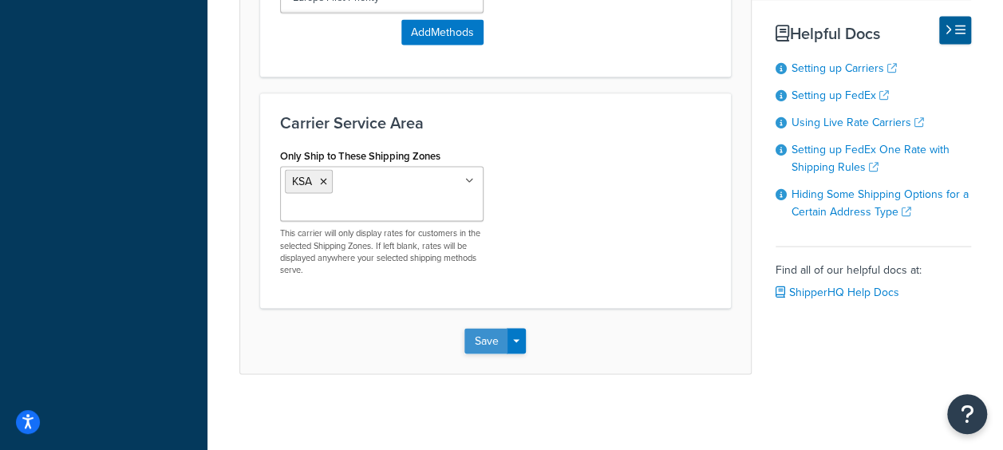
click at [477, 345] on button "Save" at bounding box center [486, 341] width 43 height 26
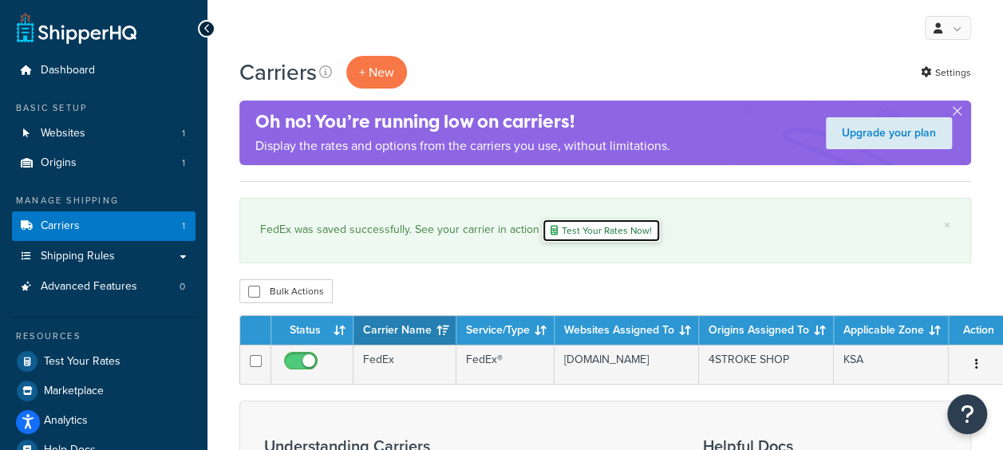
click at [584, 233] on link "Test Your Rates Now!" at bounding box center [601, 231] width 119 height 24
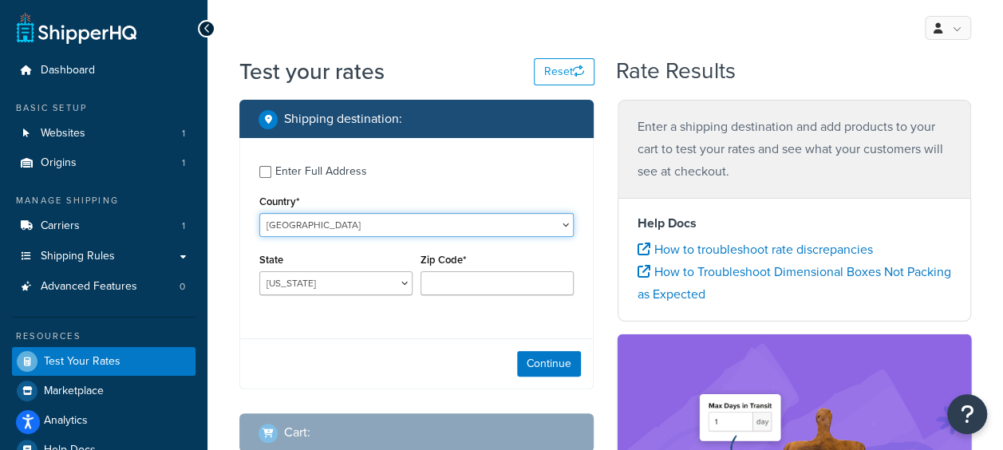
click at [332, 227] on select "[GEOGRAPHIC_DATA] [GEOGRAPHIC_DATA] [GEOGRAPHIC_DATA] [GEOGRAPHIC_DATA] [GEOGRA…" at bounding box center [416, 225] width 315 height 24
click at [325, 231] on select "[GEOGRAPHIC_DATA] [GEOGRAPHIC_DATA] [GEOGRAPHIC_DATA] [GEOGRAPHIC_DATA] [GEOGRA…" at bounding box center [416, 225] width 315 height 24
select select "SA"
click at [259, 213] on select "[GEOGRAPHIC_DATA] [GEOGRAPHIC_DATA] [GEOGRAPHIC_DATA] [GEOGRAPHIC_DATA] [GEOGRA…" at bounding box center [416, 225] width 315 height 24
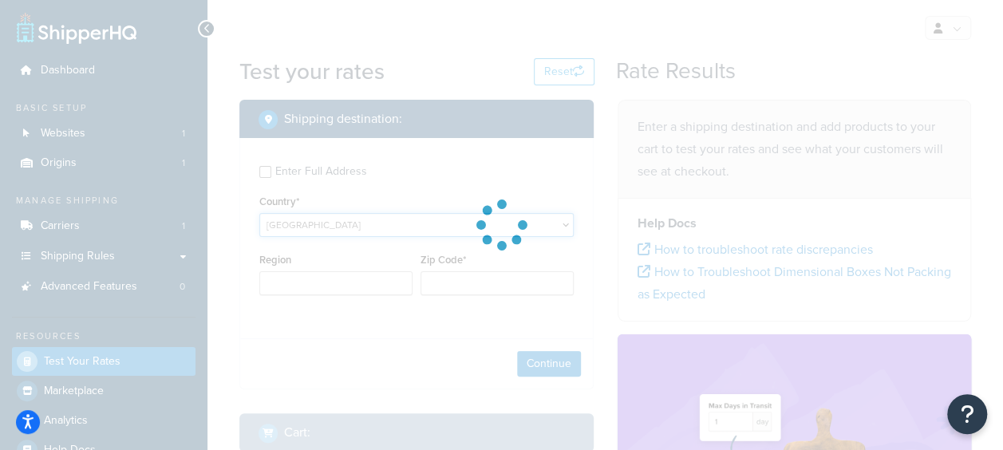
type input "AL"
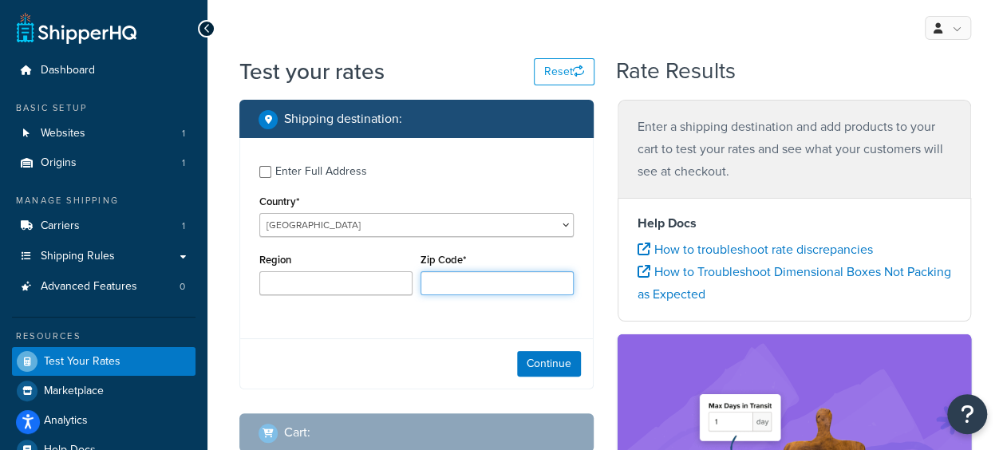
click at [441, 283] on input "Zip Code*" at bounding box center [497, 283] width 153 height 24
type input "12664"
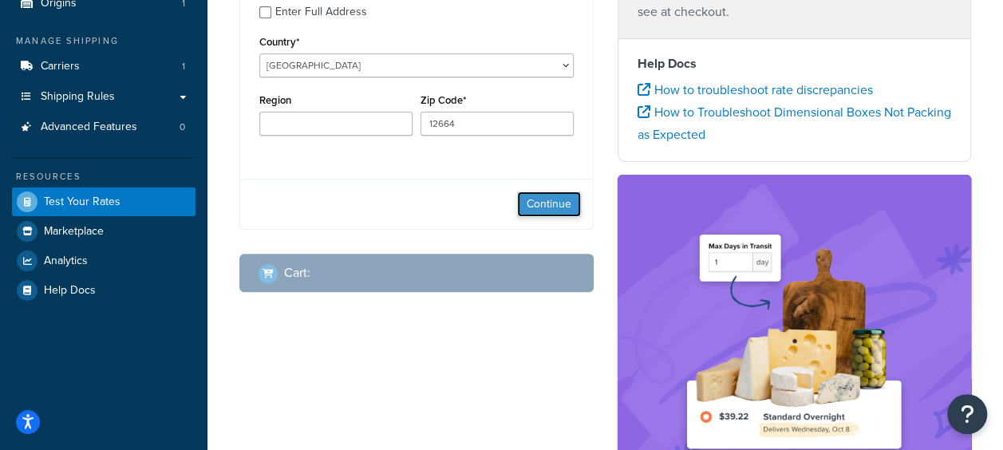
click at [536, 198] on button "Continue" at bounding box center [549, 205] width 64 height 26
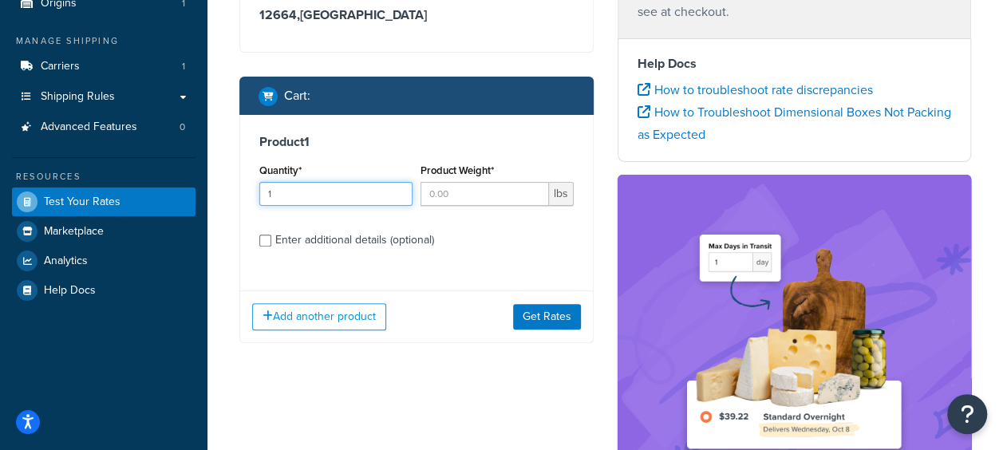
type input "1"
click at [398, 188] on input "1" at bounding box center [335, 194] width 153 height 24
type input "1"
click at [533, 192] on input "1" at bounding box center [485, 194] width 129 height 24
click at [263, 237] on input "Enter additional details (optional)" at bounding box center [265, 241] width 12 height 12
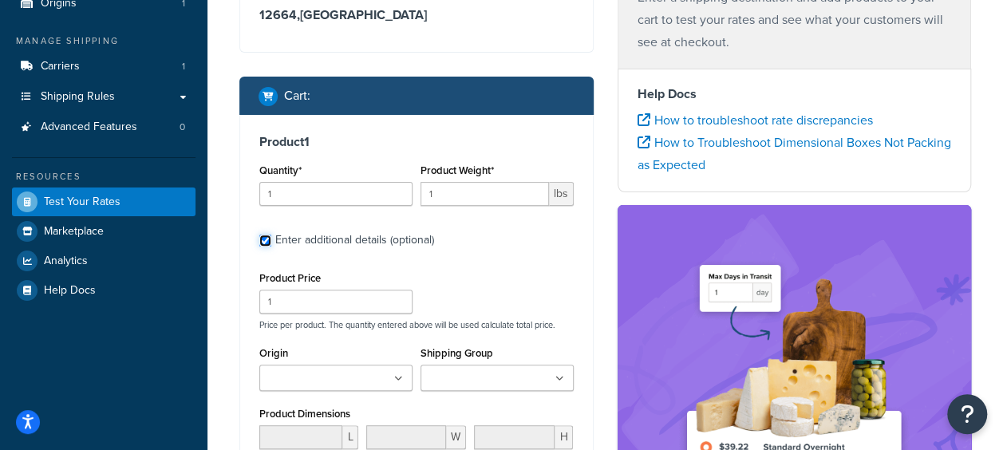
scroll to position [239, 0]
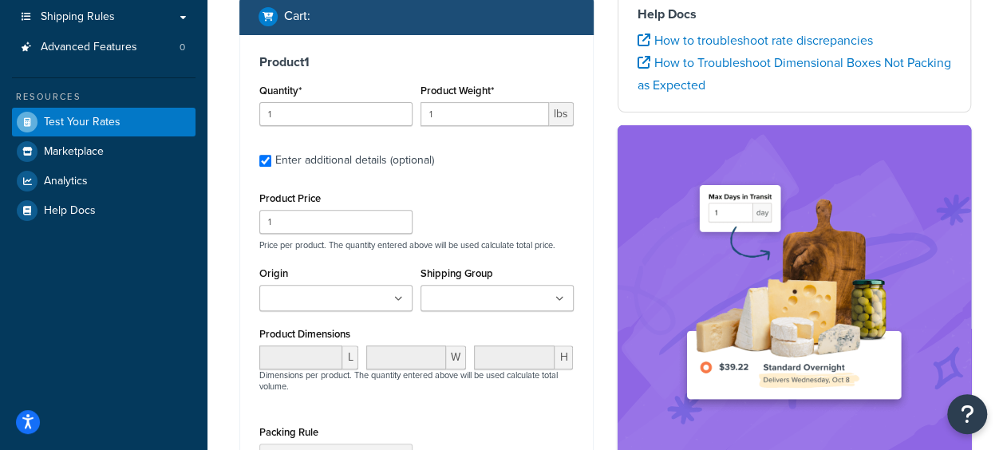
click at [272, 159] on div "Enter additional details (optional)" at bounding box center [416, 159] width 315 height 26
click at [267, 156] on input "Enter additional details (optional)" at bounding box center [265, 161] width 12 height 12
checkbox input "false"
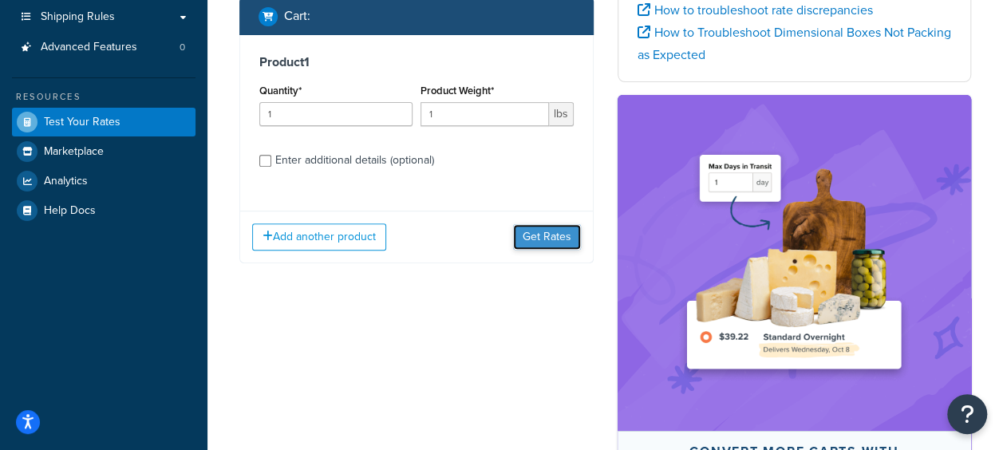
click at [544, 247] on button "Get Rates" at bounding box center [547, 237] width 68 height 26
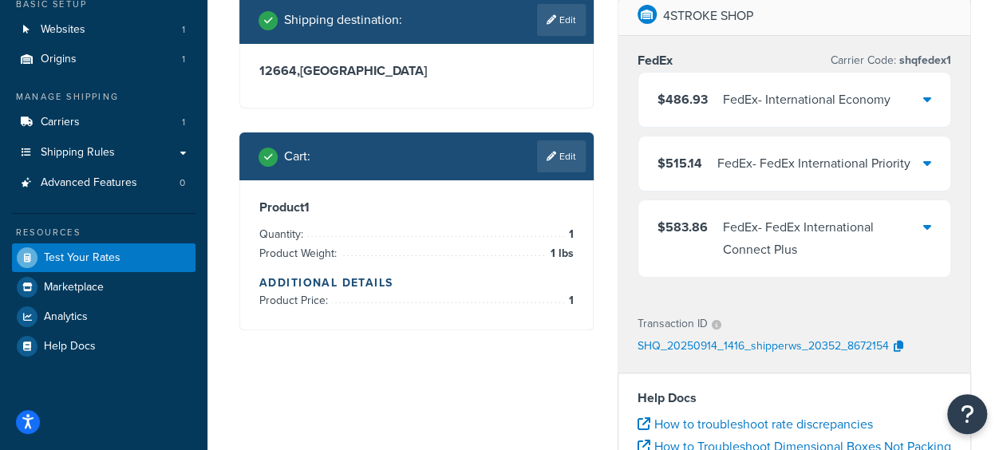
scroll to position [80, 0]
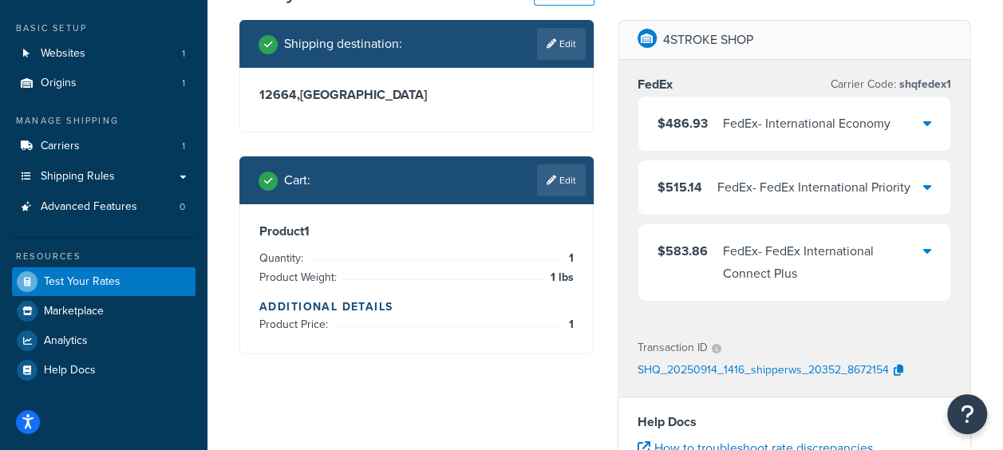
click at [921, 249] on div "FedEx - FedEx International Connect Plus" at bounding box center [823, 262] width 201 height 45
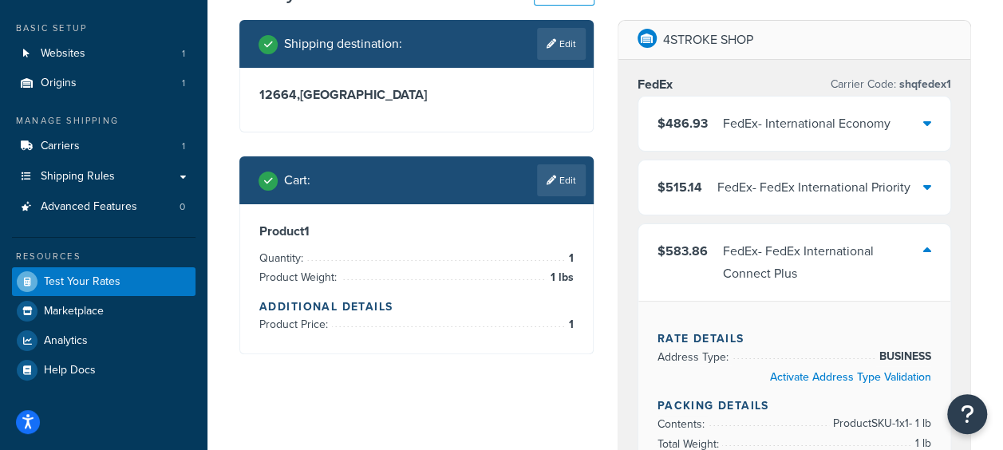
click at [921, 249] on div "FedEx - FedEx International Connect Plus" at bounding box center [823, 262] width 201 height 45
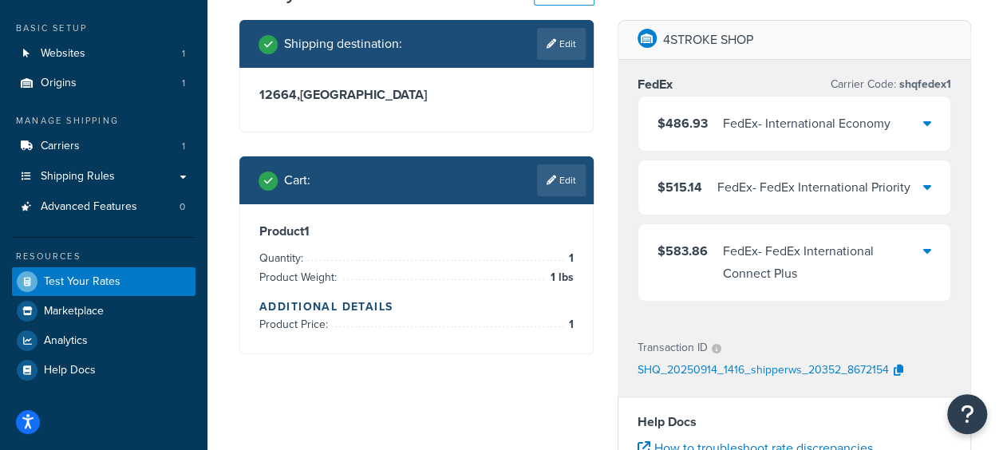
scroll to position [0, 0]
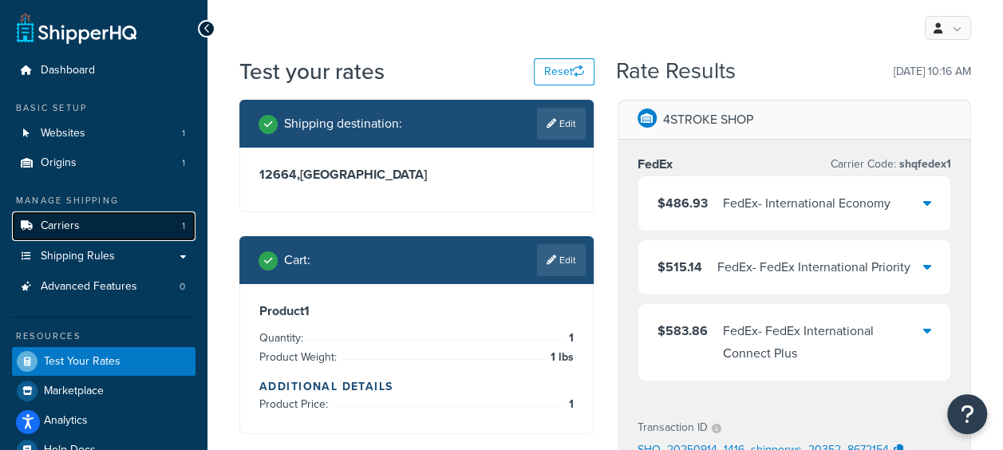
click at [85, 232] on link "Carriers 1" at bounding box center [104, 227] width 184 height 30
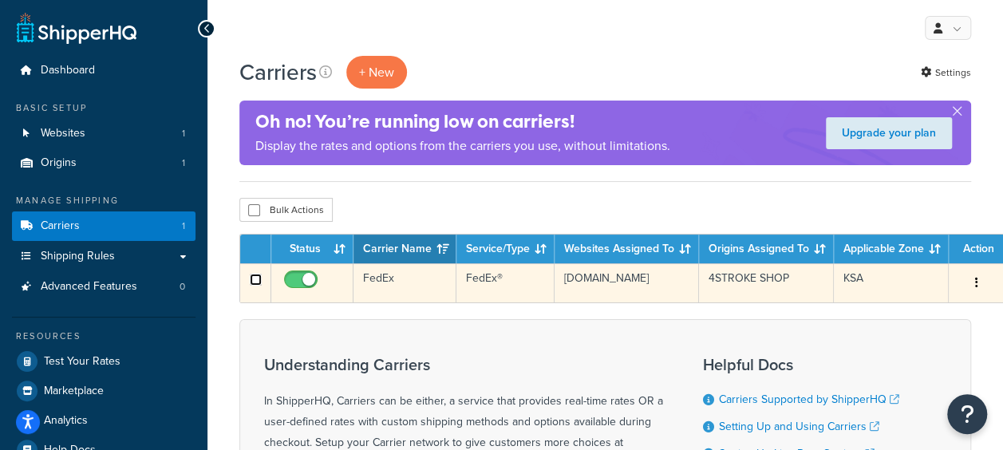
click at [251, 283] on input "checkbox" at bounding box center [256, 280] width 12 height 12
checkbox input "true"
click at [251, 283] on input "checkbox" at bounding box center [256, 280] width 12 height 12
checkbox input "false"
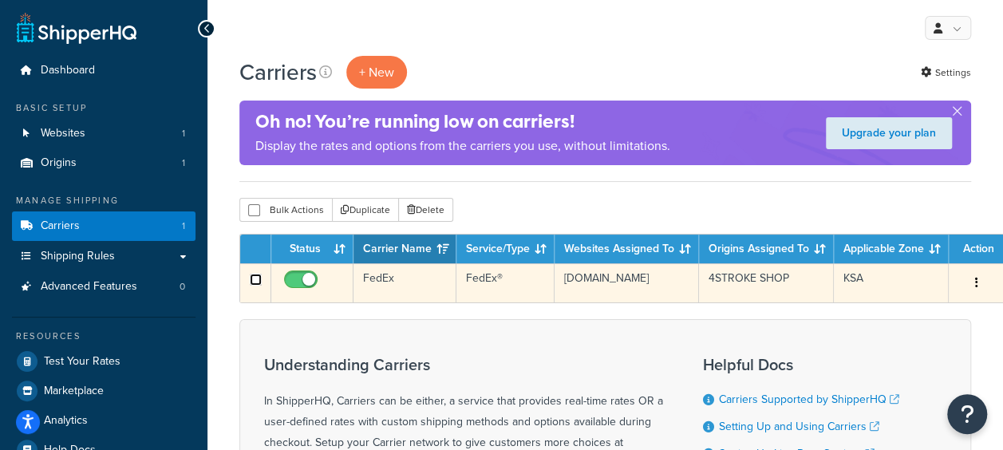
checkbox input "false"
click at [623, 291] on td "pas2um-1u.myshopify.com" at bounding box center [627, 282] width 144 height 39
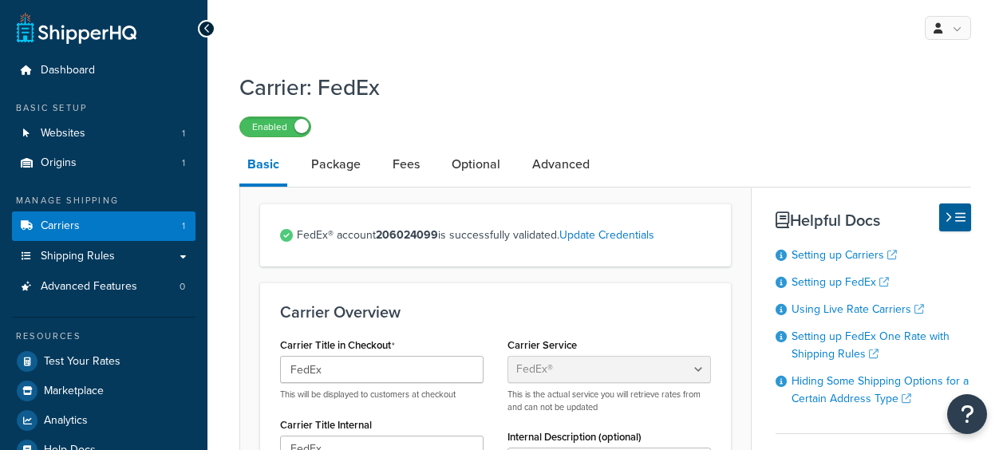
select select "fedEx"
select select "REGULAR_PICKUP"
select select "YOUR_PACKAGING"
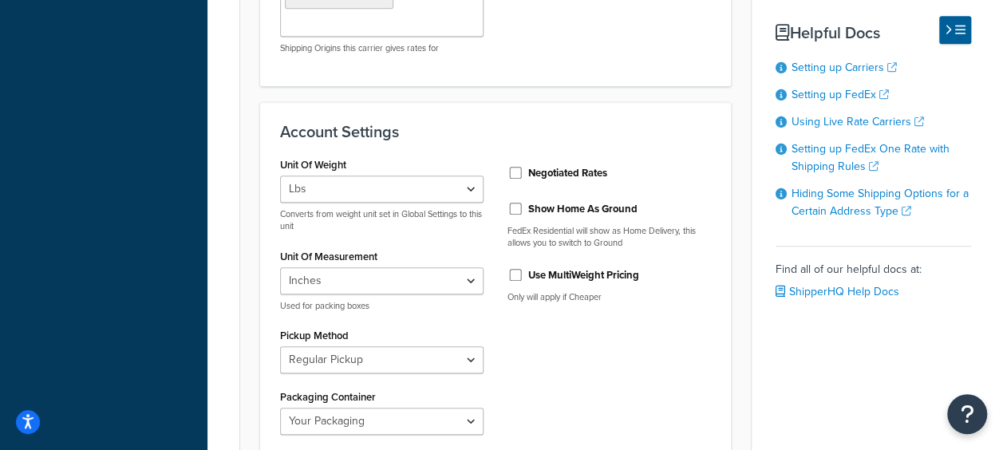
scroll to position [639, 0]
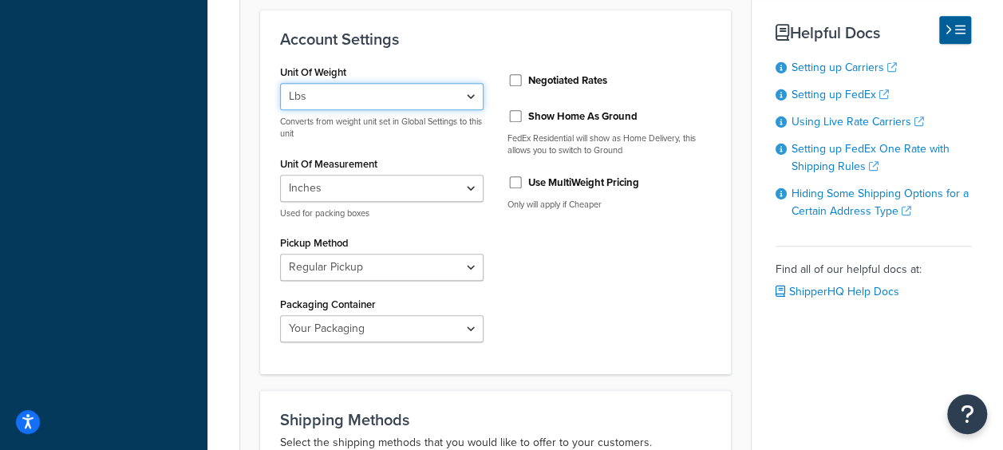
click at [447, 103] on select "Lbs Kgs Convert LBS to KG" at bounding box center [382, 96] width 204 height 27
click at [449, 104] on select "Lbs Kgs Convert LBS to KG" at bounding box center [382, 96] width 204 height 27
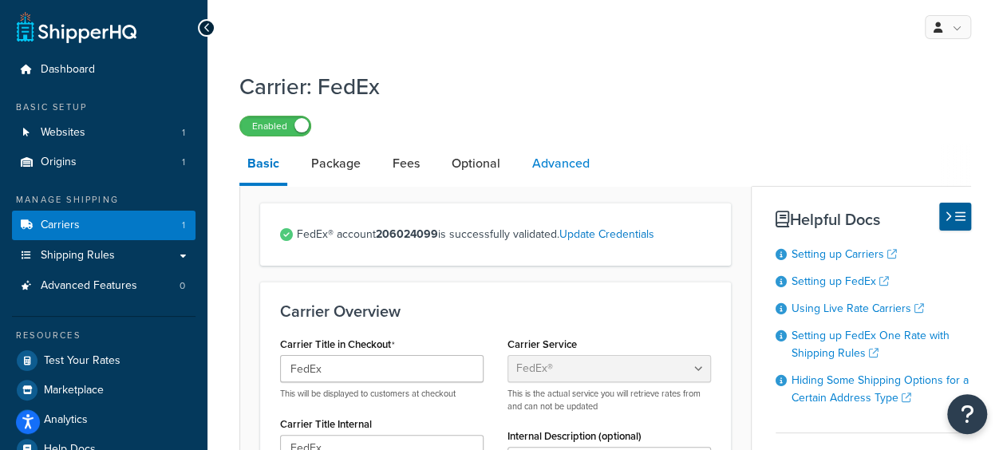
scroll to position [0, 0]
click at [346, 172] on link "Package" at bounding box center [335, 164] width 65 height 38
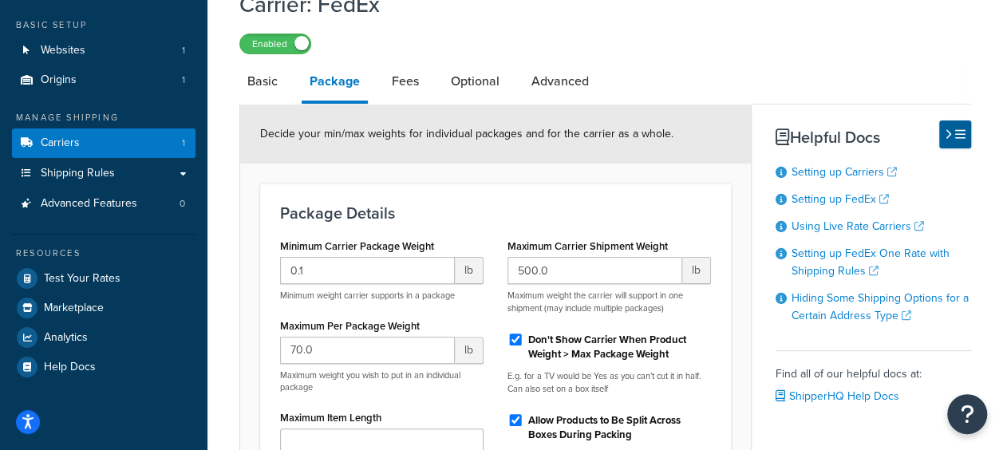
scroll to position [57, 0]
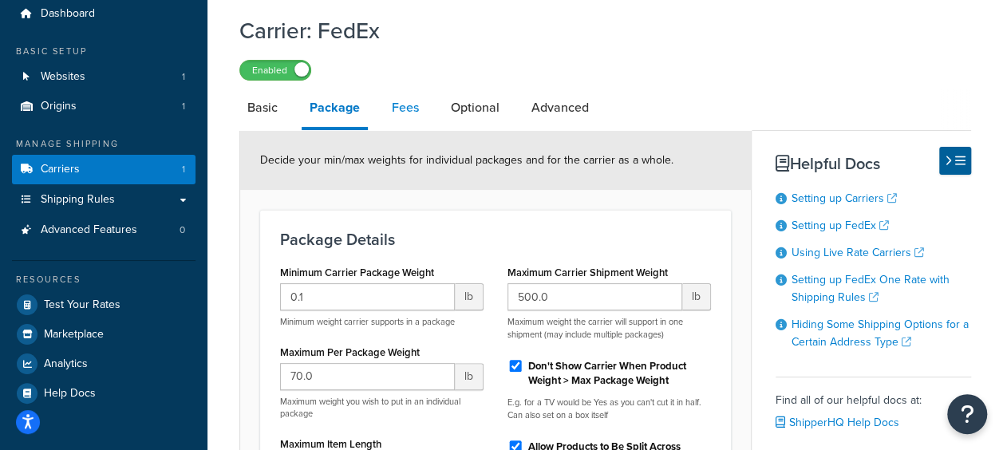
click at [402, 109] on link "Fees" at bounding box center [405, 108] width 43 height 38
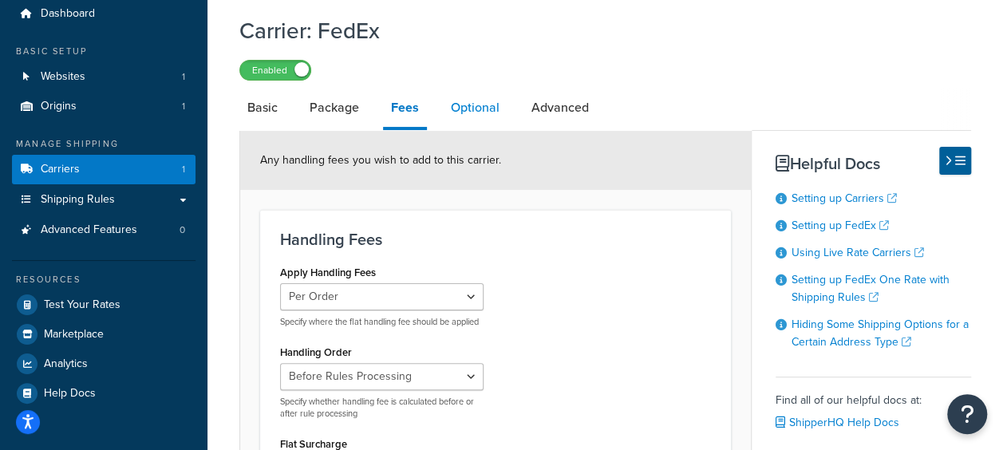
click at [469, 109] on link "Optional" at bounding box center [475, 108] width 65 height 38
select select "business"
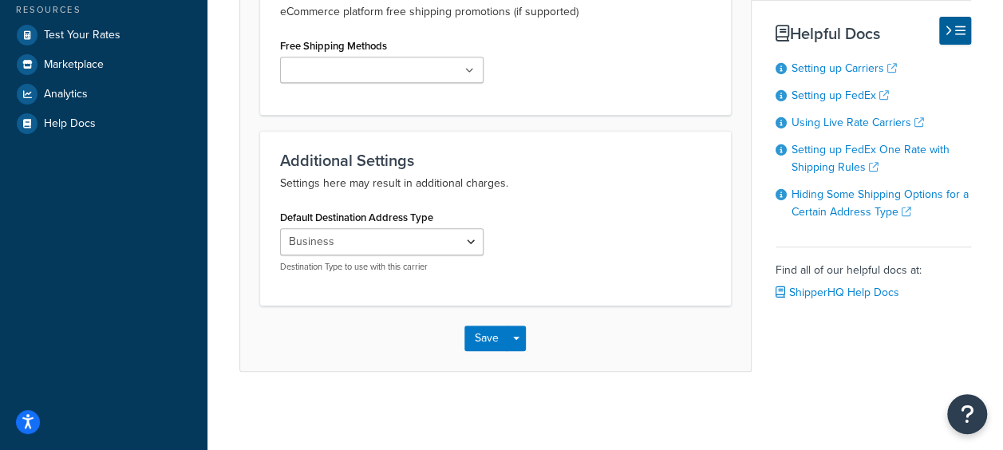
scroll to position [327, 0]
click at [436, 236] on select "Residential Business" at bounding box center [382, 241] width 204 height 27
click at [435, 237] on select "Residential Business" at bounding box center [382, 241] width 204 height 27
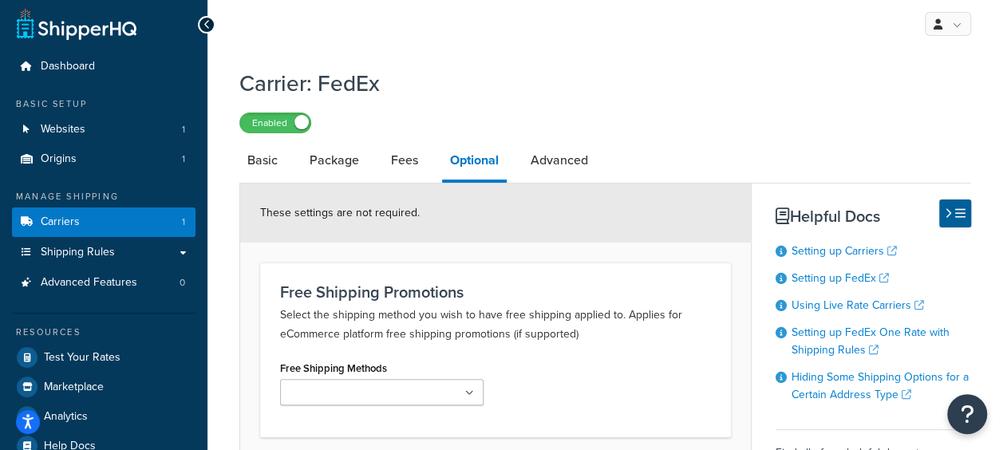
scroll to position [0, 0]
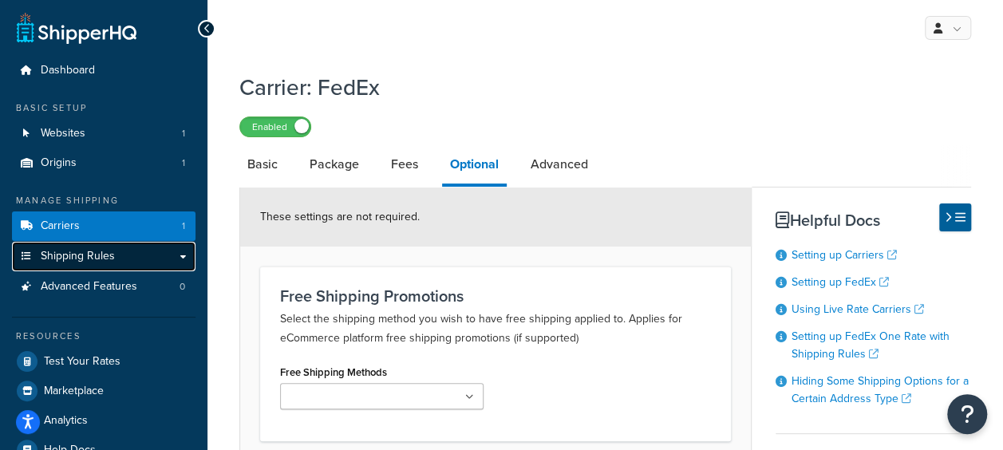
click at [73, 251] on span "Shipping Rules" at bounding box center [78, 257] width 74 height 14
click at [185, 255] on link "Shipping Rules" at bounding box center [104, 257] width 184 height 30
click at [123, 259] on link "Shipping Rules" at bounding box center [104, 257] width 184 height 30
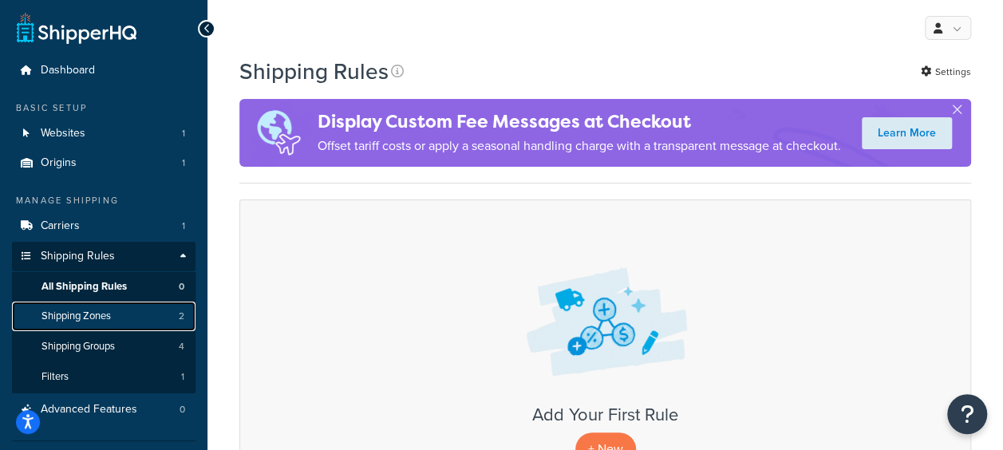
click at [146, 324] on link "Shipping Zones 2" at bounding box center [104, 317] width 184 height 30
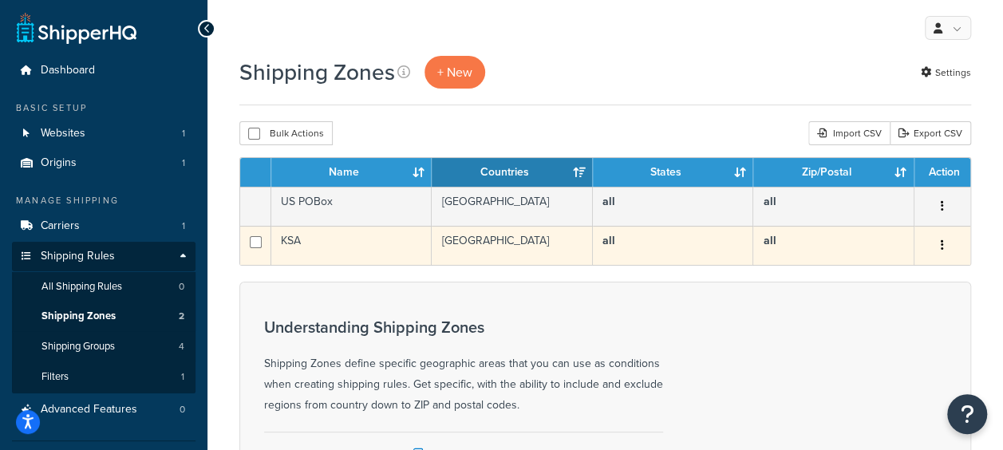
click at [386, 236] on td "KSA" at bounding box center [351, 245] width 160 height 39
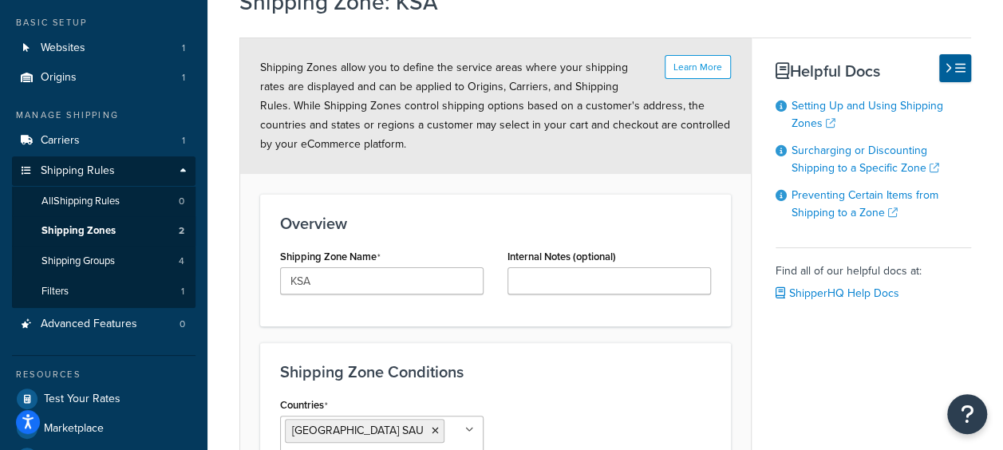
scroll to position [165, 0]
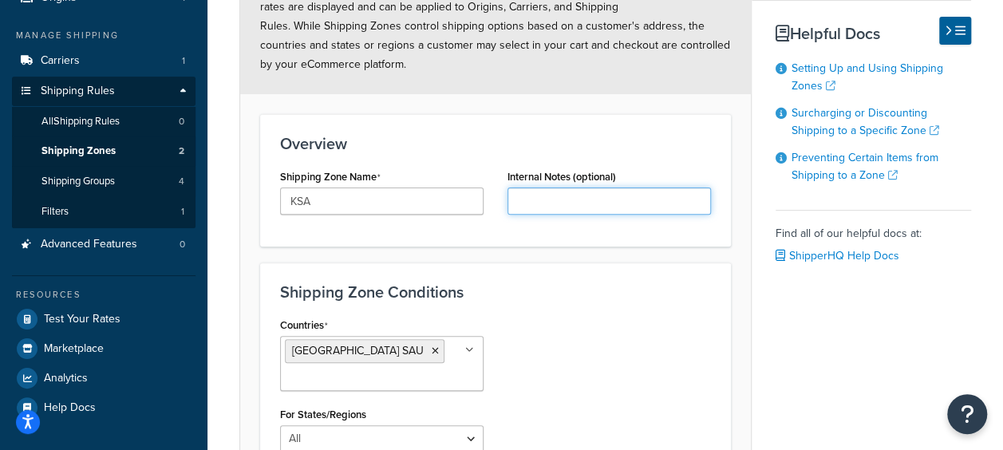
click at [583, 205] on input "Internal Notes (optional)" at bounding box center [610, 201] width 204 height 27
click at [569, 235] on div "Overview Shipping Zone Name KSA Internal Notes (optional)" at bounding box center [495, 180] width 471 height 133
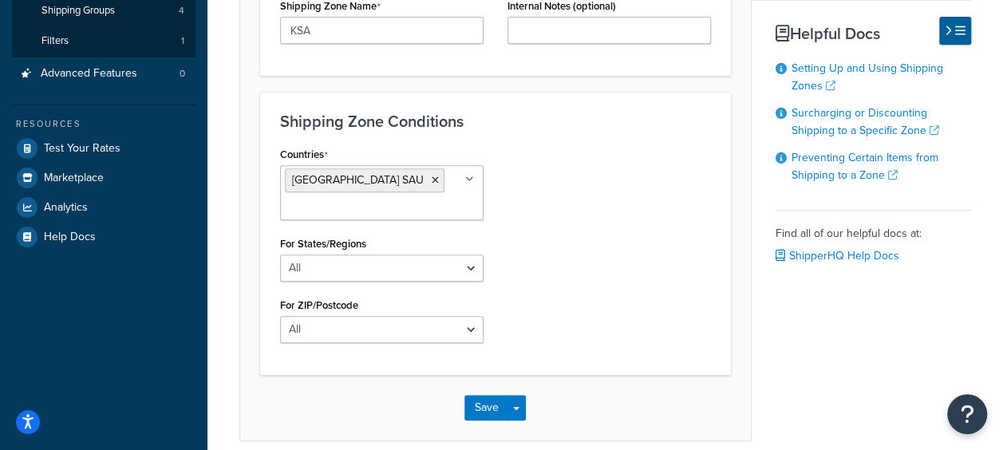
scroll to position [405, 0]
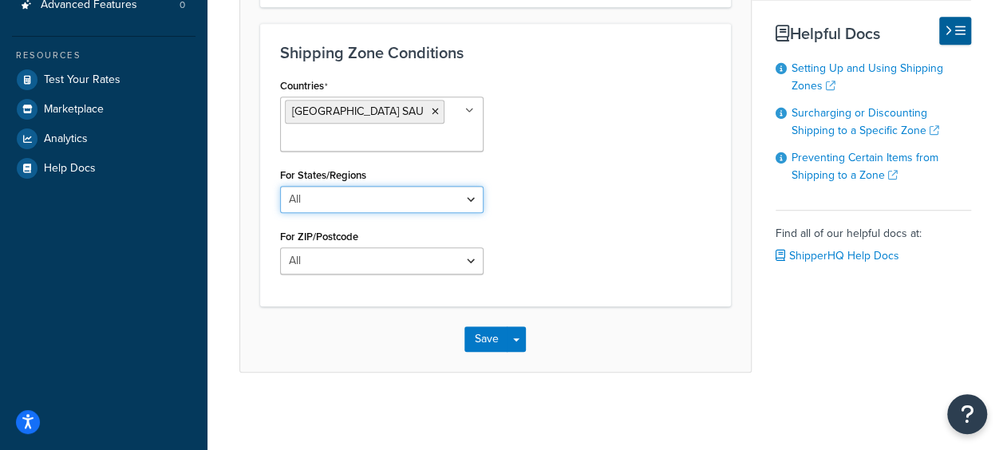
click at [388, 204] on select "All Including Excluding" at bounding box center [382, 199] width 204 height 27
click at [532, 184] on div "Countries Saudi Arabia SAU All Countries ALL United States USA Afghanistan AFG …" at bounding box center [495, 180] width 455 height 212
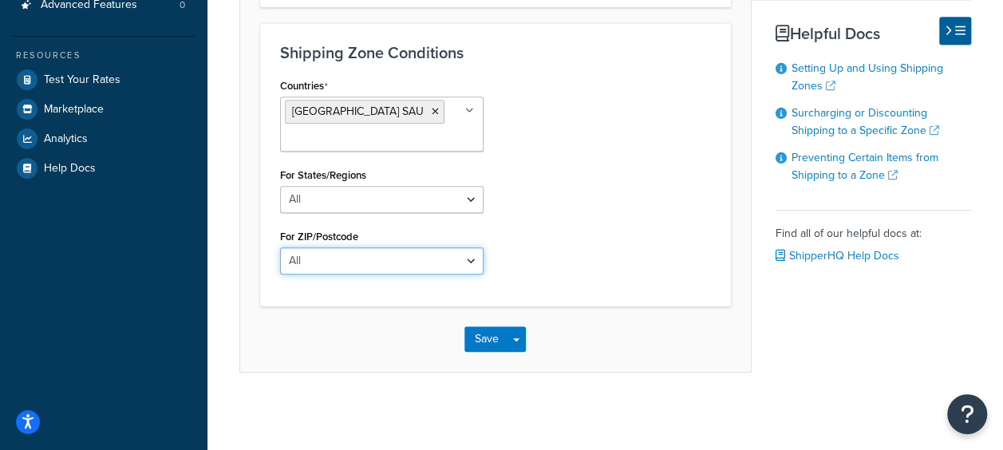
click at [378, 259] on select "All Including Excluding" at bounding box center [382, 260] width 204 height 27
click at [555, 216] on div "Countries Saudi Arabia SAU All Countries ALL United States USA Afghanistan AFG …" at bounding box center [495, 180] width 455 height 212
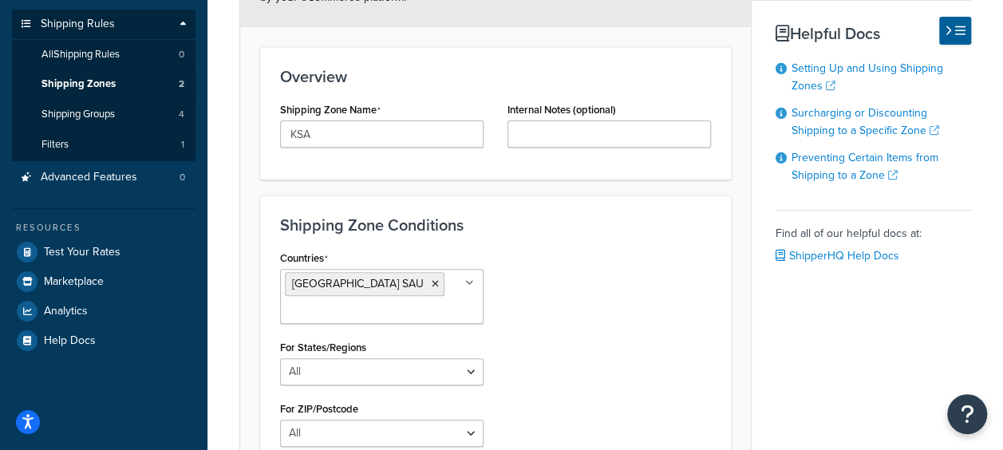
scroll to position [319, 0]
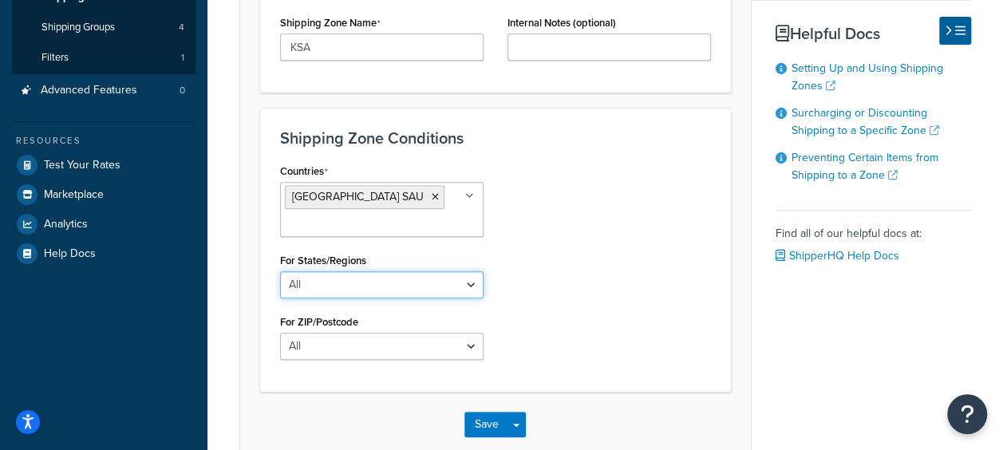
click at [448, 285] on select "All Including Excluding" at bounding box center [382, 284] width 204 height 27
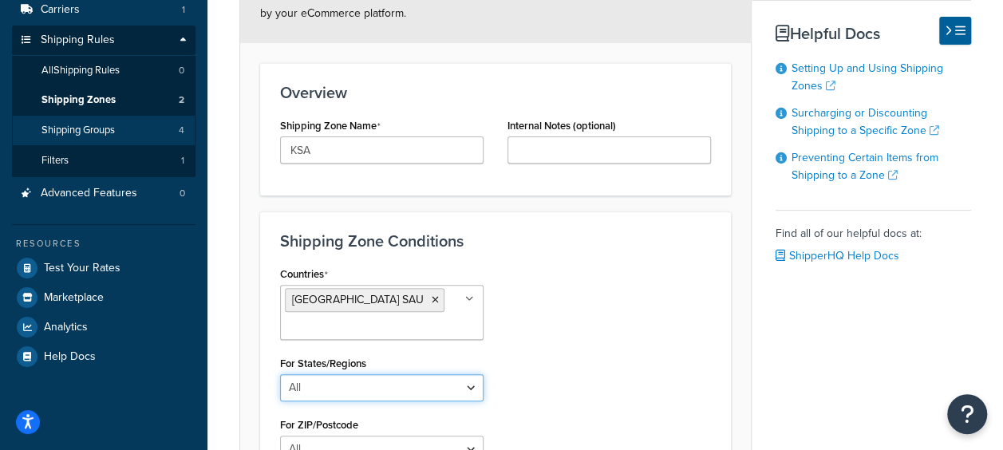
scroll to position [160, 0]
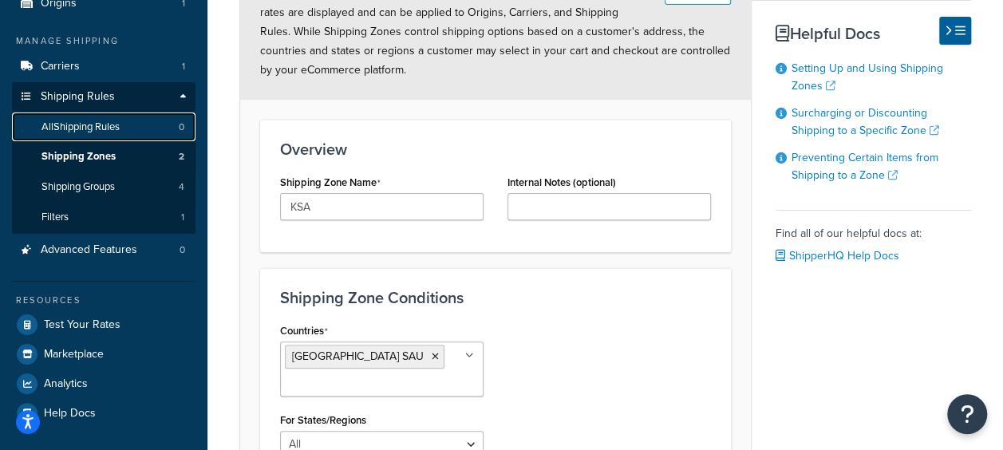
click at [113, 129] on span "All Shipping Rules" at bounding box center [81, 128] width 78 height 14
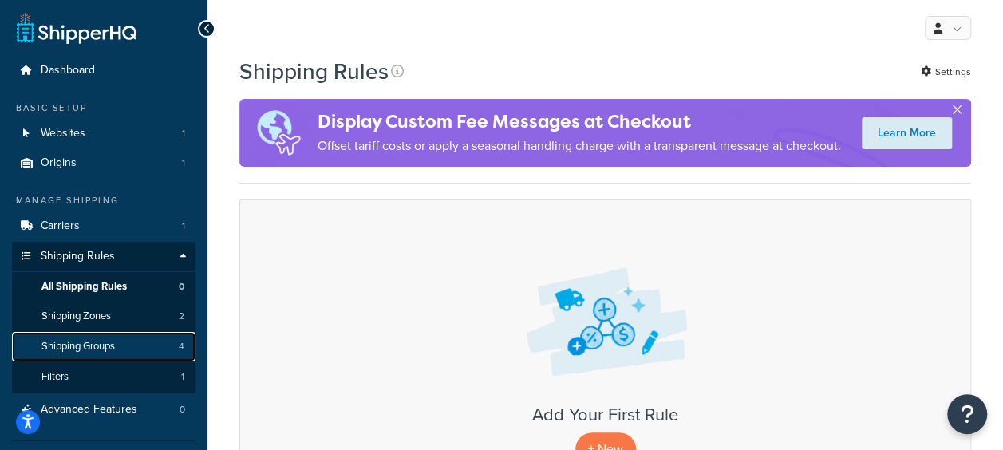
click at [131, 339] on link "Shipping Groups 4" at bounding box center [104, 347] width 184 height 30
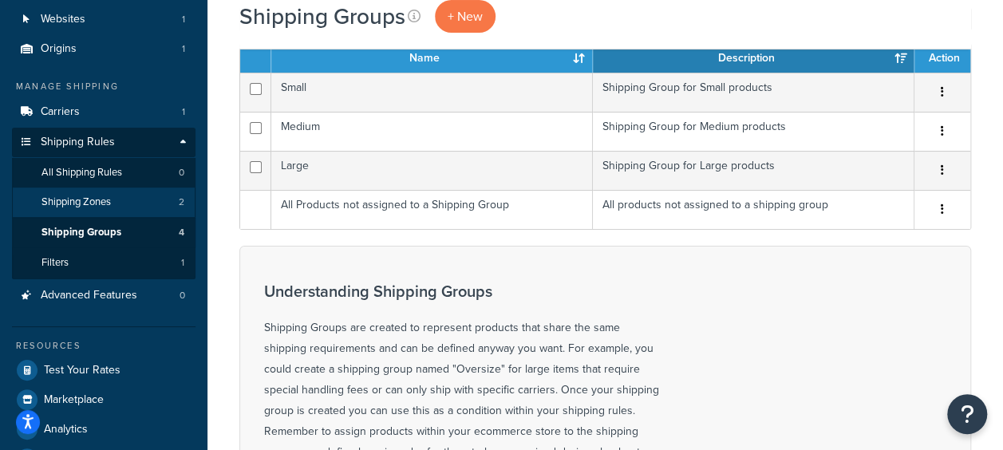
scroll to position [80, 0]
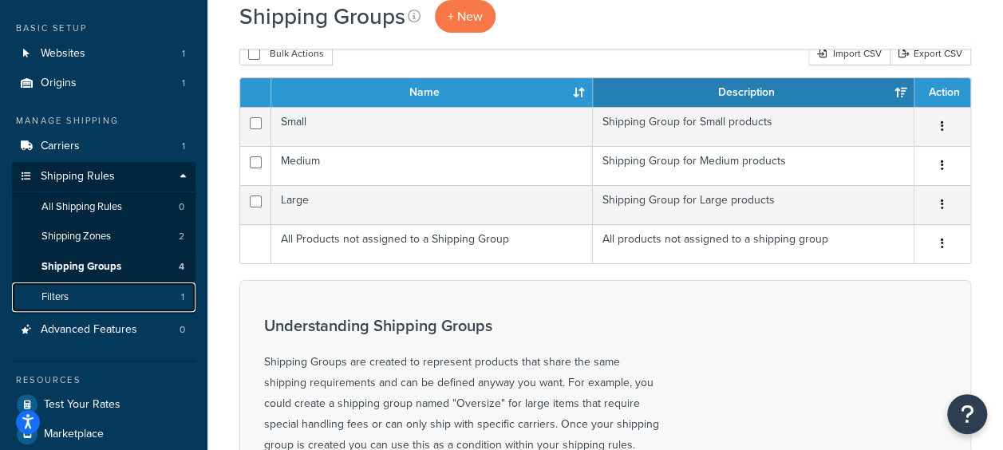
click at [145, 299] on link "Filters 1" at bounding box center [104, 298] width 184 height 30
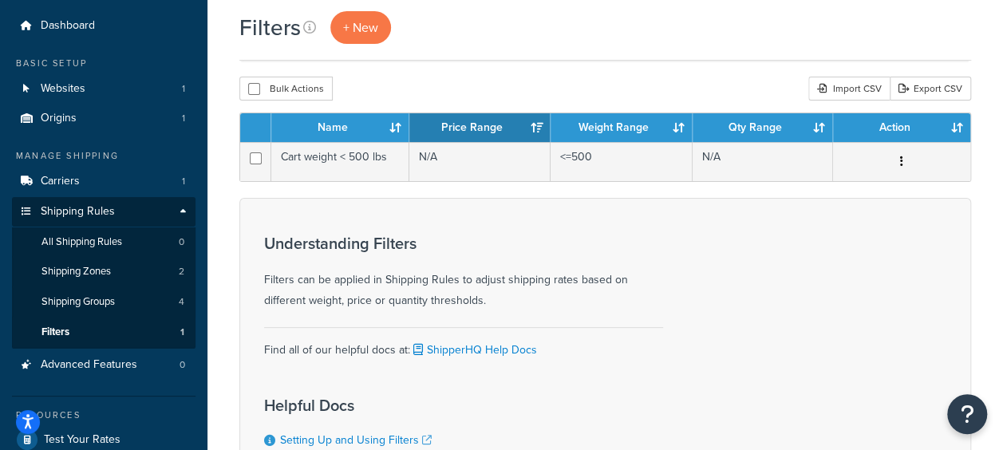
scroll to position [80, 0]
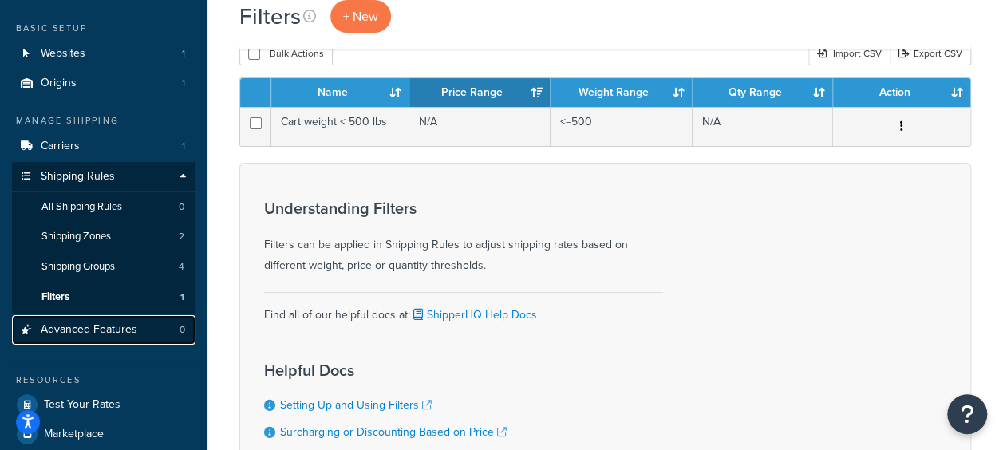
click at [118, 331] on span "Advanced Features" at bounding box center [89, 330] width 97 height 14
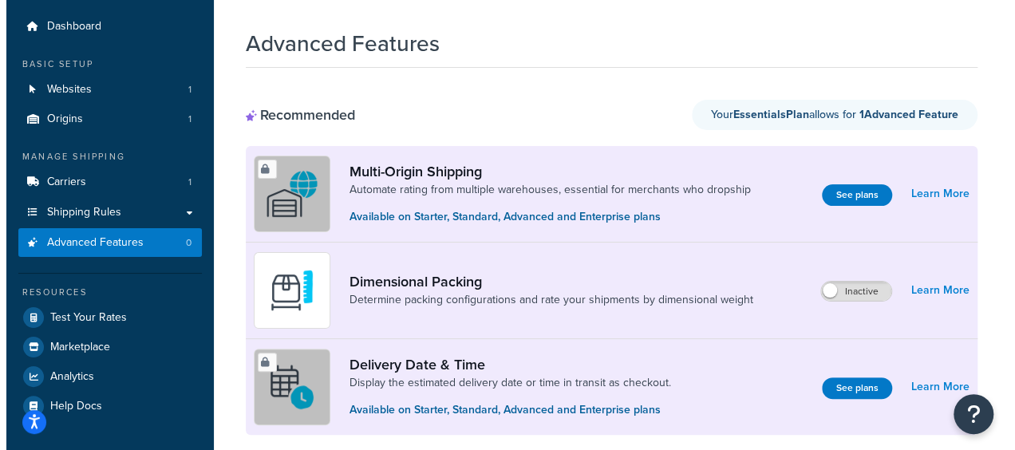
scroll to position [80, 0]
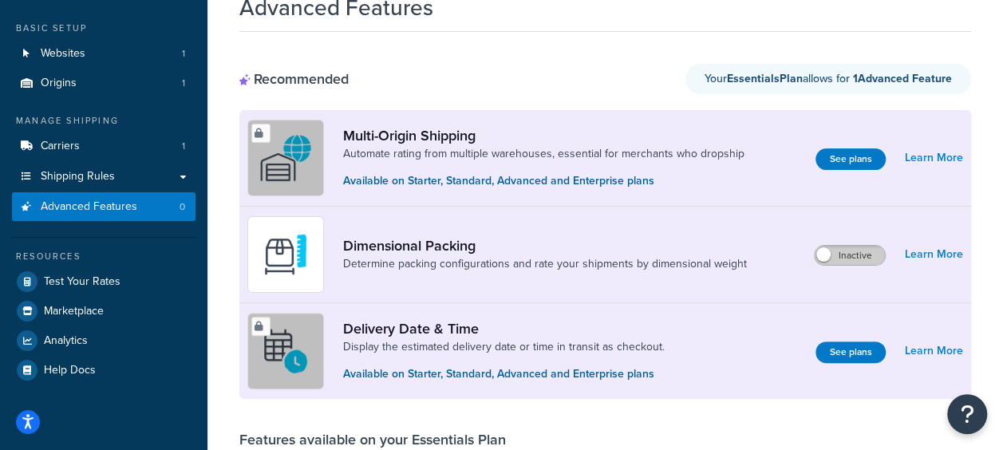
click at [870, 258] on label "Inactive" at bounding box center [850, 255] width 70 height 19
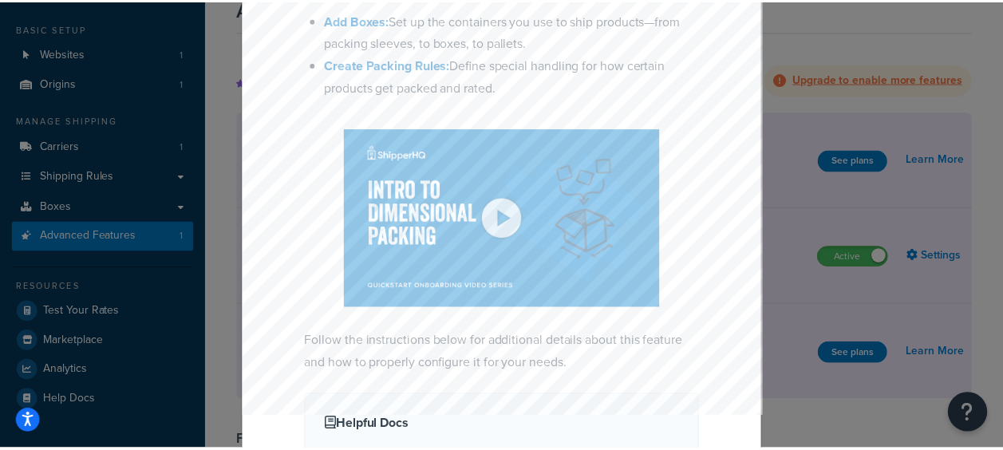
scroll to position [287, 0]
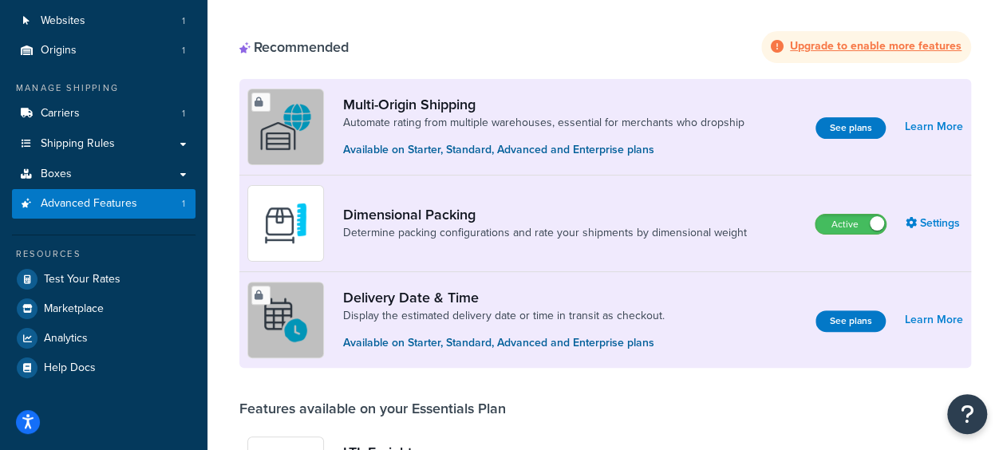
scroll to position [102, 0]
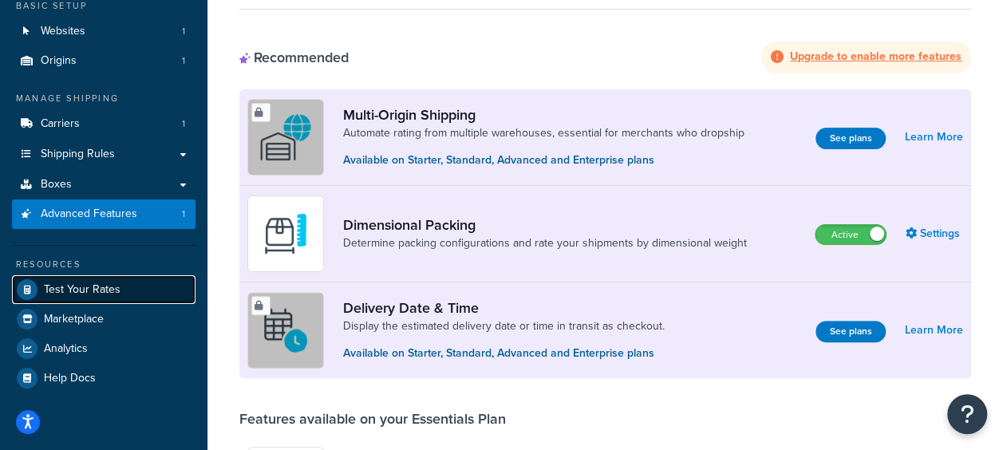
click at [119, 299] on link "Test Your Rates" at bounding box center [104, 289] width 184 height 29
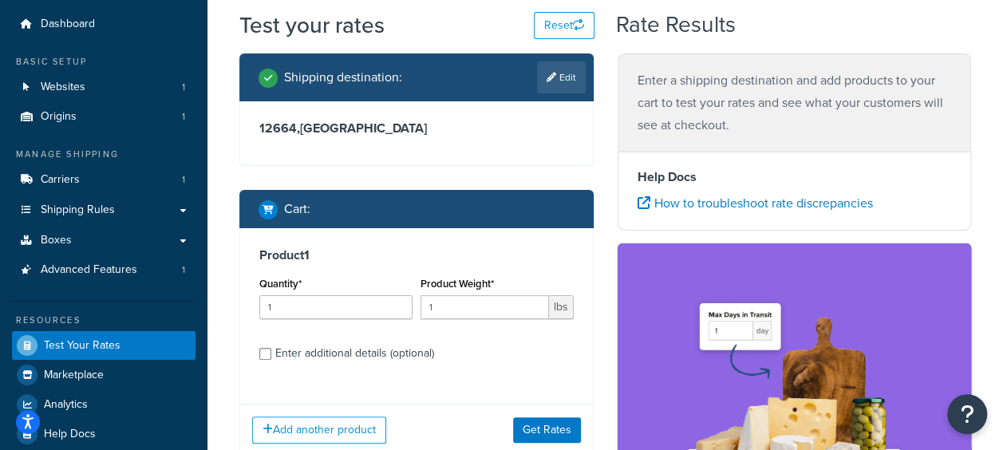
scroll to position [80, 0]
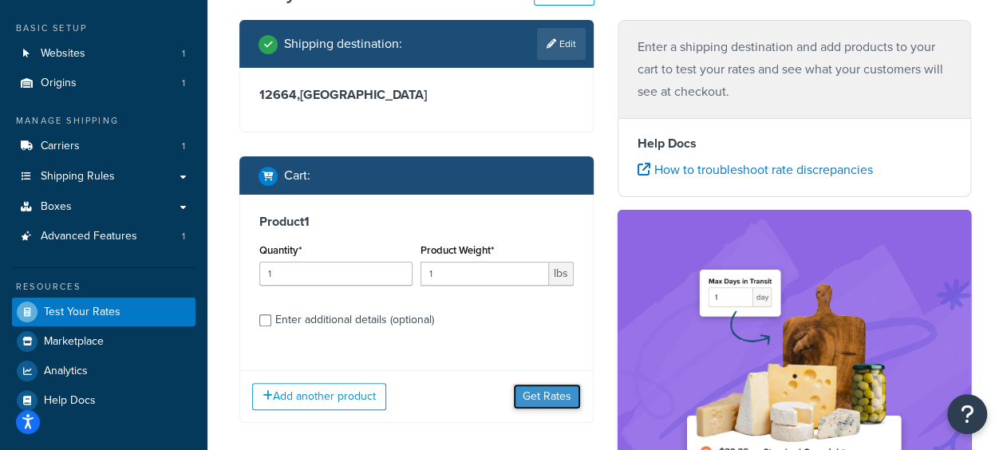
click at [528, 396] on button "Get Rates" at bounding box center [547, 397] width 68 height 26
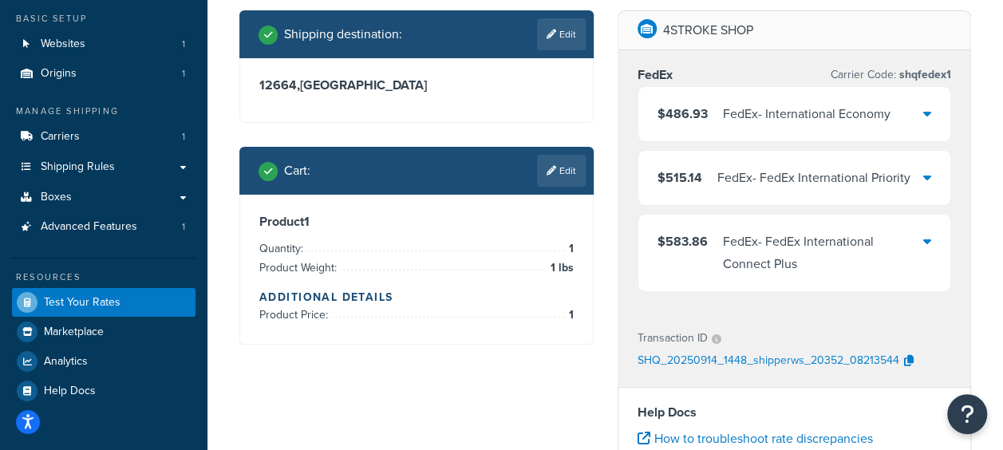
scroll to position [0, 0]
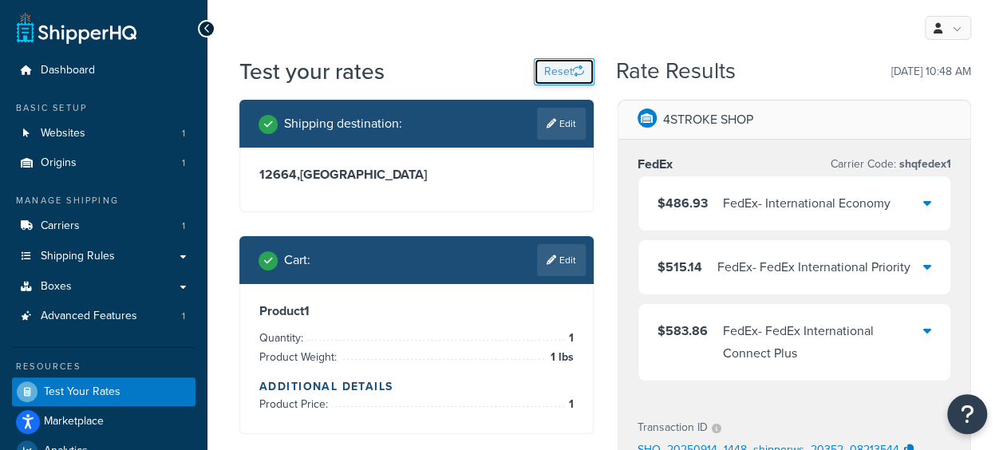
click at [549, 62] on button "Reset" at bounding box center [564, 71] width 61 height 27
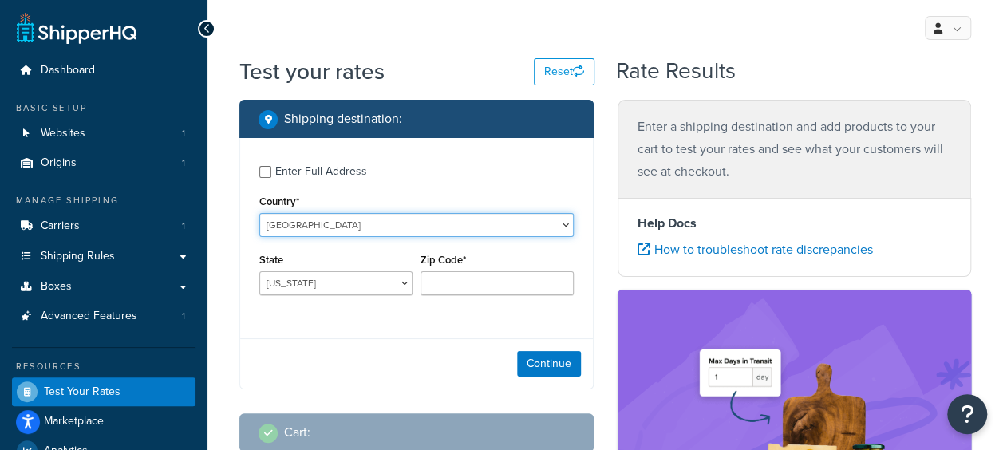
click at [423, 229] on select "United States United Kingdom Afghanistan Åland Islands Albania Algeria American…" at bounding box center [416, 225] width 315 height 24
select select "SA"
click at [259, 213] on select "United States United Kingdom Afghanistan Åland Islands Albania Algeria American…" at bounding box center [416, 225] width 315 height 24
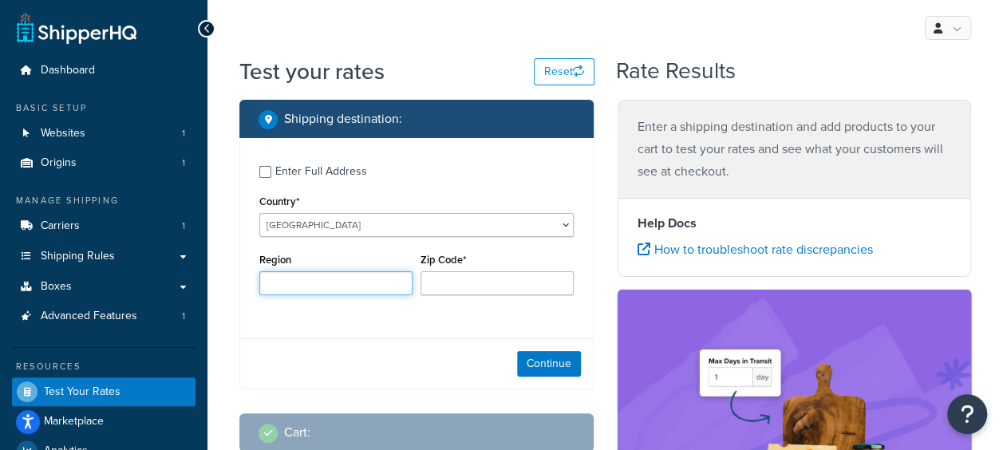
click at [359, 281] on input "Region" at bounding box center [335, 283] width 153 height 24
type input "[US_STATE]"
drag, startPoint x: 351, startPoint y: 283, endPoint x: 241, endPoint y: 274, distance: 110.5
click at [241, 274] on div "Enter Full Address Country* United States United Kingdom Afghanistan Åland Isla…" at bounding box center [416, 232] width 353 height 188
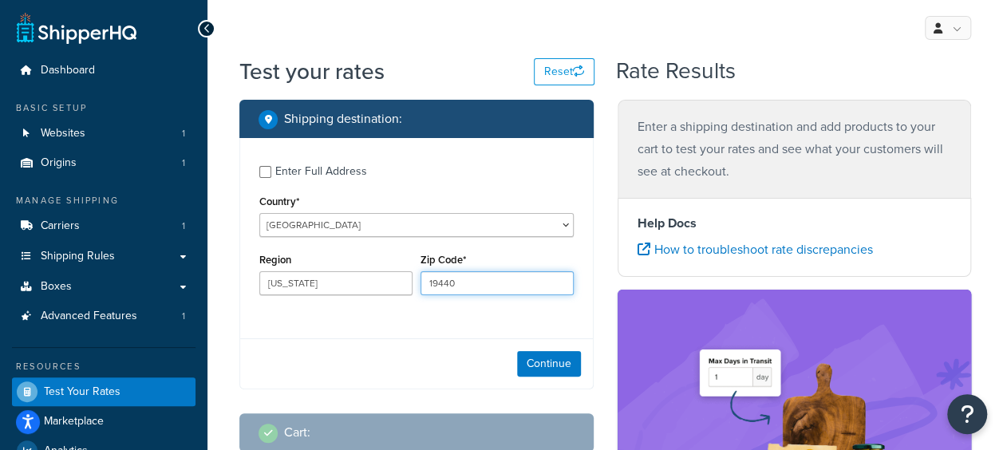
drag, startPoint x: 480, startPoint y: 276, endPoint x: 393, endPoint y: 278, distance: 87.0
click at [393, 278] on div "Region Pennsylvania Zip Code* 19440" at bounding box center [416, 278] width 323 height 58
type input "32424"
click at [433, 336] on div "Enter Full Address Country* United States United Kingdom Afghanistan Åland Isla…" at bounding box center [416, 263] width 354 height 251
click at [562, 362] on button "Continue" at bounding box center [549, 364] width 64 height 26
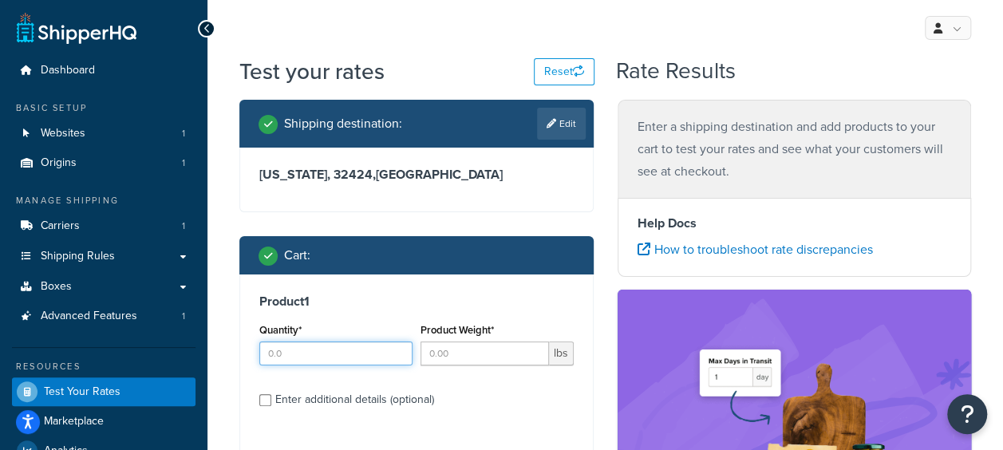
click at [303, 353] on input "Quantity*" at bounding box center [335, 354] width 153 height 24
type input "1"
click at [398, 350] on input "1" at bounding box center [335, 354] width 153 height 24
type input "1"
click at [528, 348] on input "1" at bounding box center [485, 354] width 129 height 24
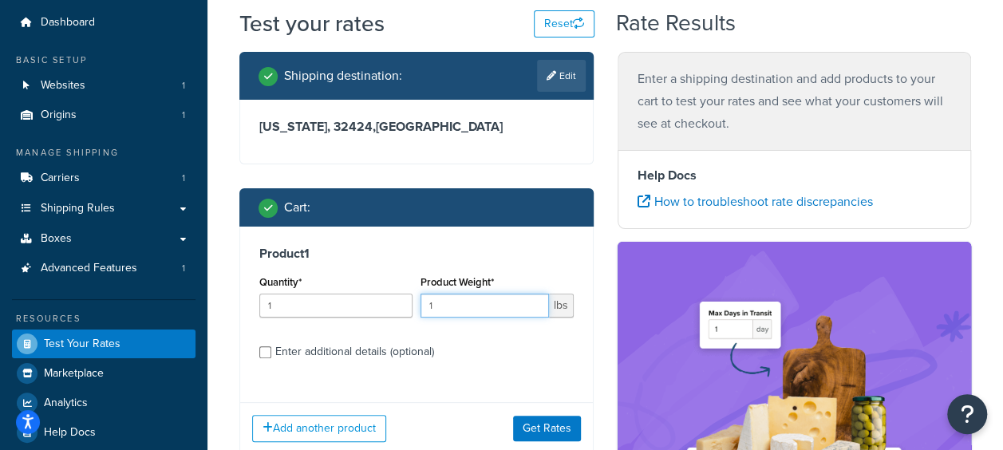
scroll to position [80, 0]
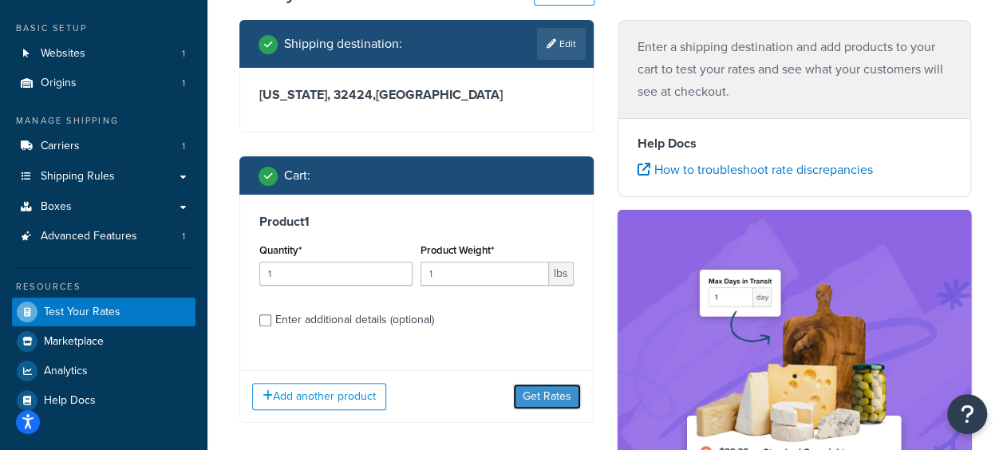
click at [537, 399] on button "Get Rates" at bounding box center [547, 397] width 68 height 26
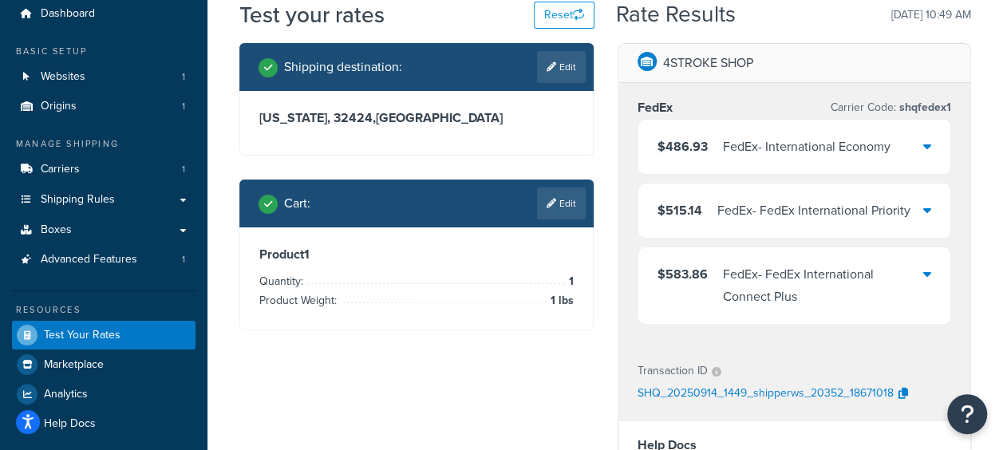
scroll to position [0, 0]
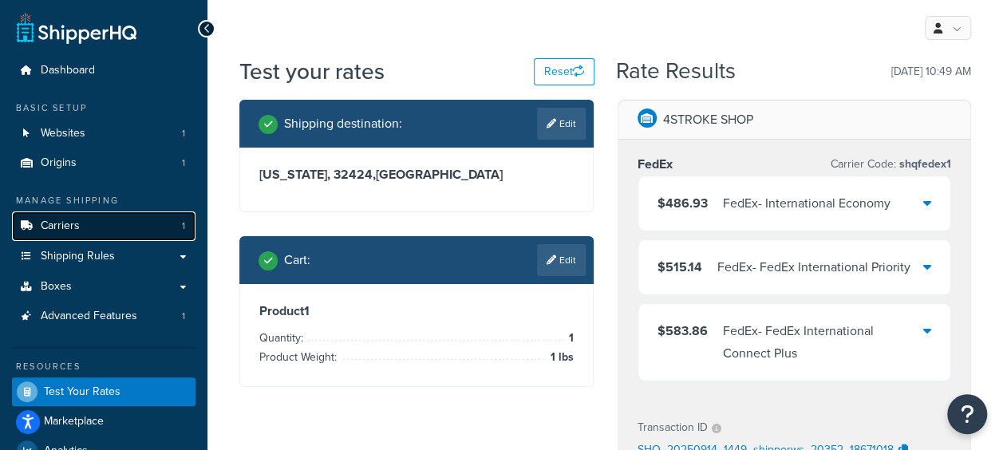
click at [70, 225] on span "Carriers" at bounding box center [60, 227] width 39 height 14
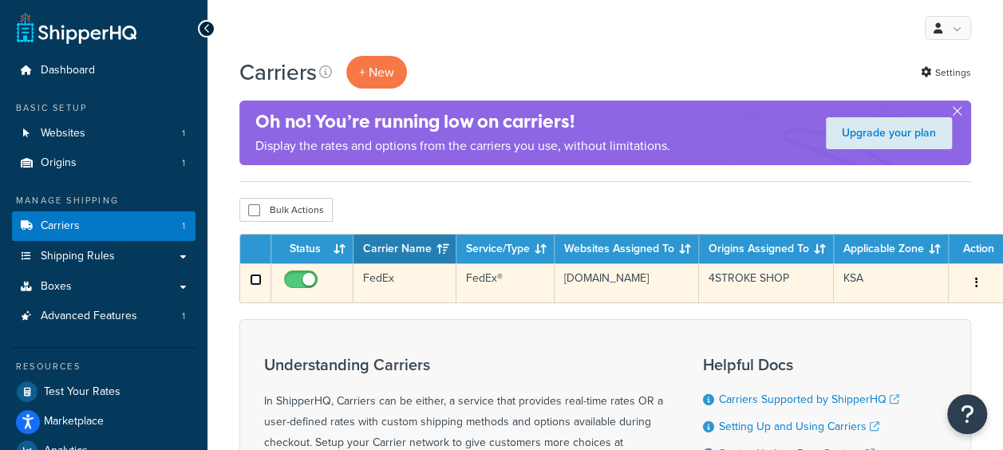
click at [251, 279] on input "checkbox" at bounding box center [256, 280] width 12 height 12
checkbox input "true"
click at [250, 275] on input "checkbox" at bounding box center [256, 280] width 12 height 12
checkbox input "false"
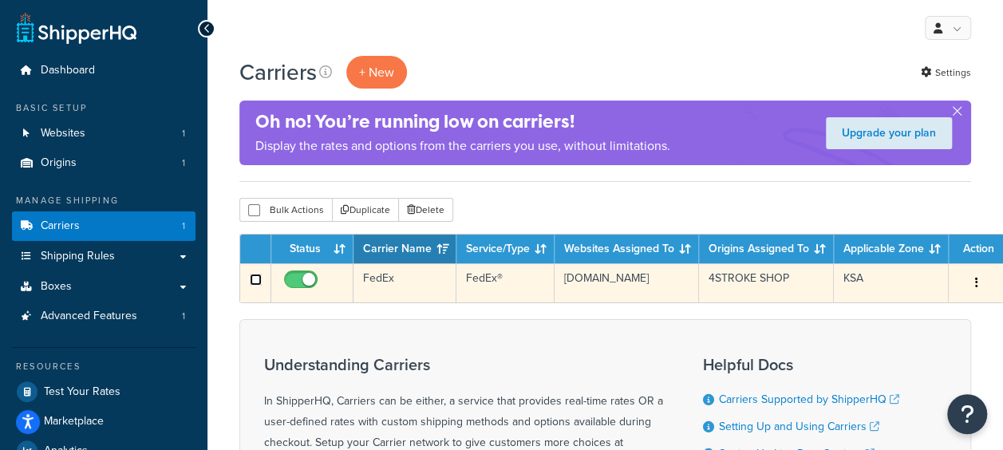
checkbox input "false"
click at [300, 278] on input "checkbox" at bounding box center [303, 284] width 44 height 20
click at [309, 279] on input "checkbox" at bounding box center [303, 284] width 44 height 20
checkbox input "true"
click at [654, 291] on td "pas2um-1u.myshopify.com" at bounding box center [627, 282] width 144 height 39
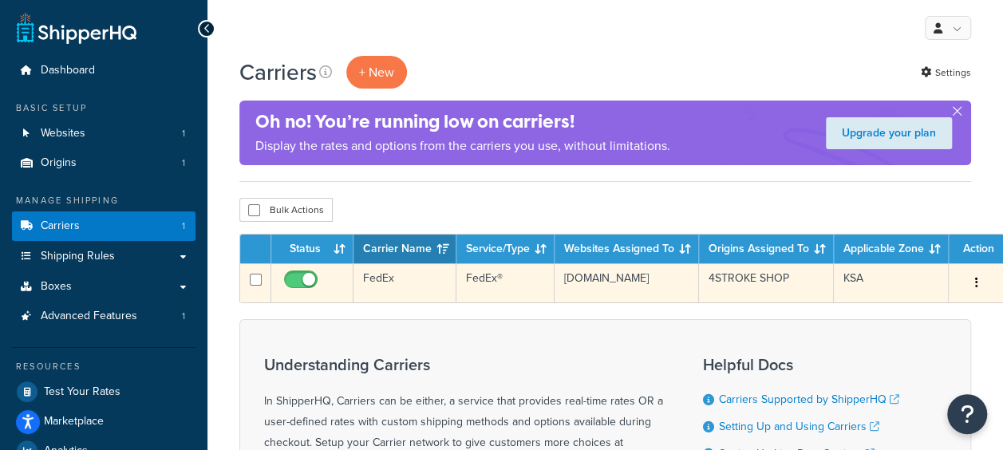
click at [704, 284] on td "4STROKE SHOP" at bounding box center [766, 282] width 135 height 39
click at [977, 282] on button "button" at bounding box center [977, 284] width 22 height 26
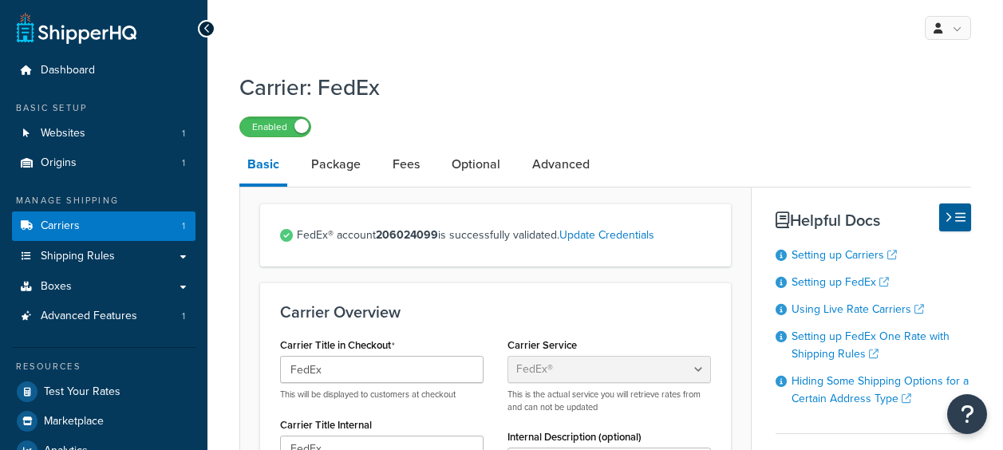
select select "fedEx"
select select "REGULAR_PICKUP"
select select "YOUR_PACKAGING"
click at [621, 241] on link "Update Credentials" at bounding box center [607, 235] width 95 height 17
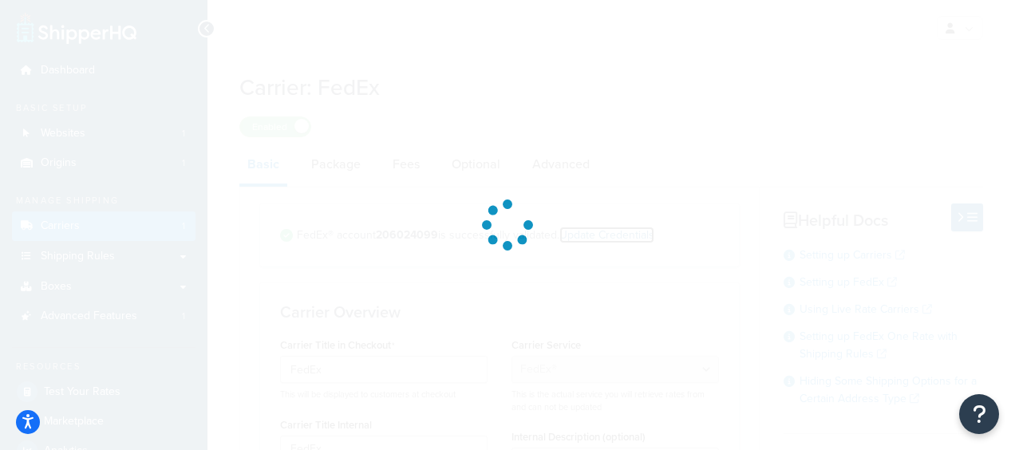
select select "US"
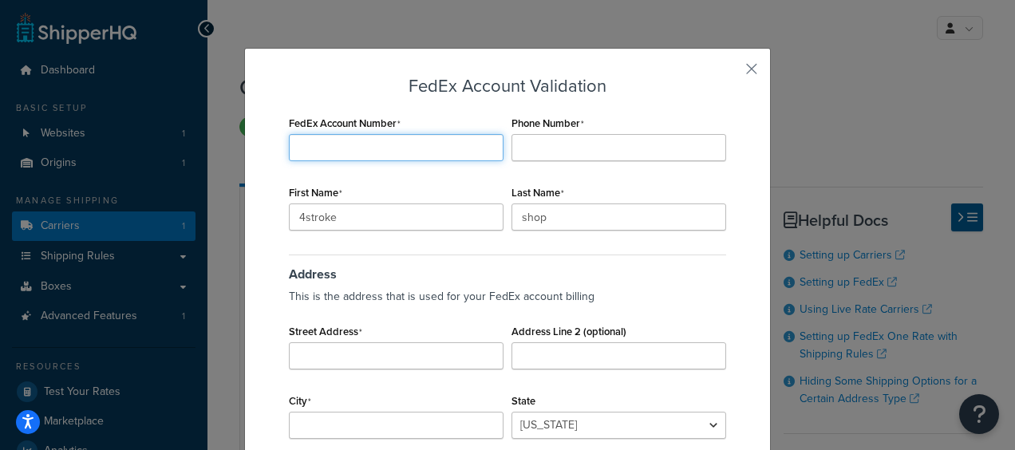
click at [365, 144] on input "FedEx Account Number" at bounding box center [396, 147] width 215 height 27
